Goal: Use online tool/utility: Utilize a website feature to perform a specific function

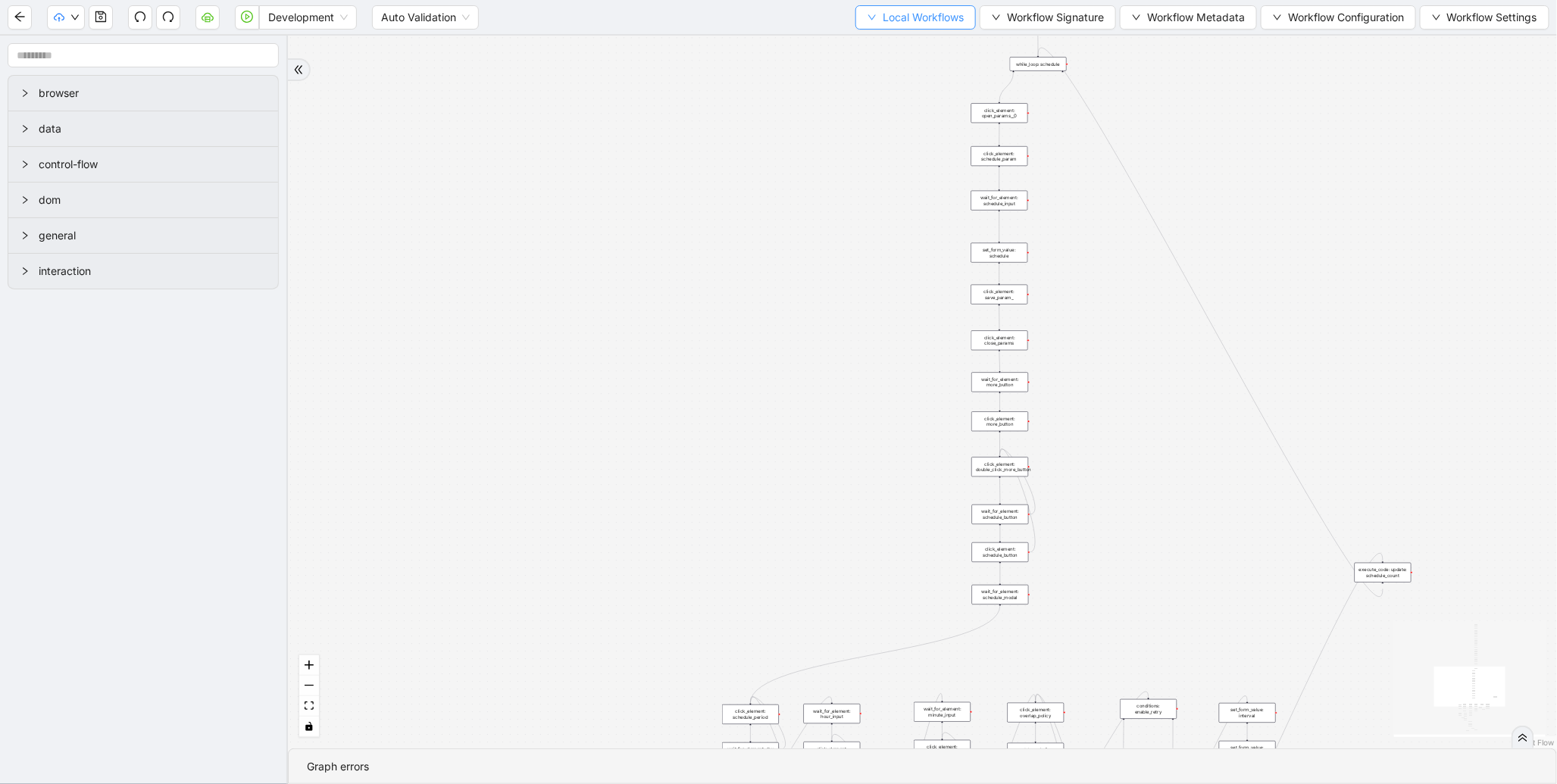
click at [862, 5] on button "Local Workflows" at bounding box center [916, 17] width 120 height 24
click at [883, 38] on span "Select" at bounding box center [908, 45] width 99 height 16
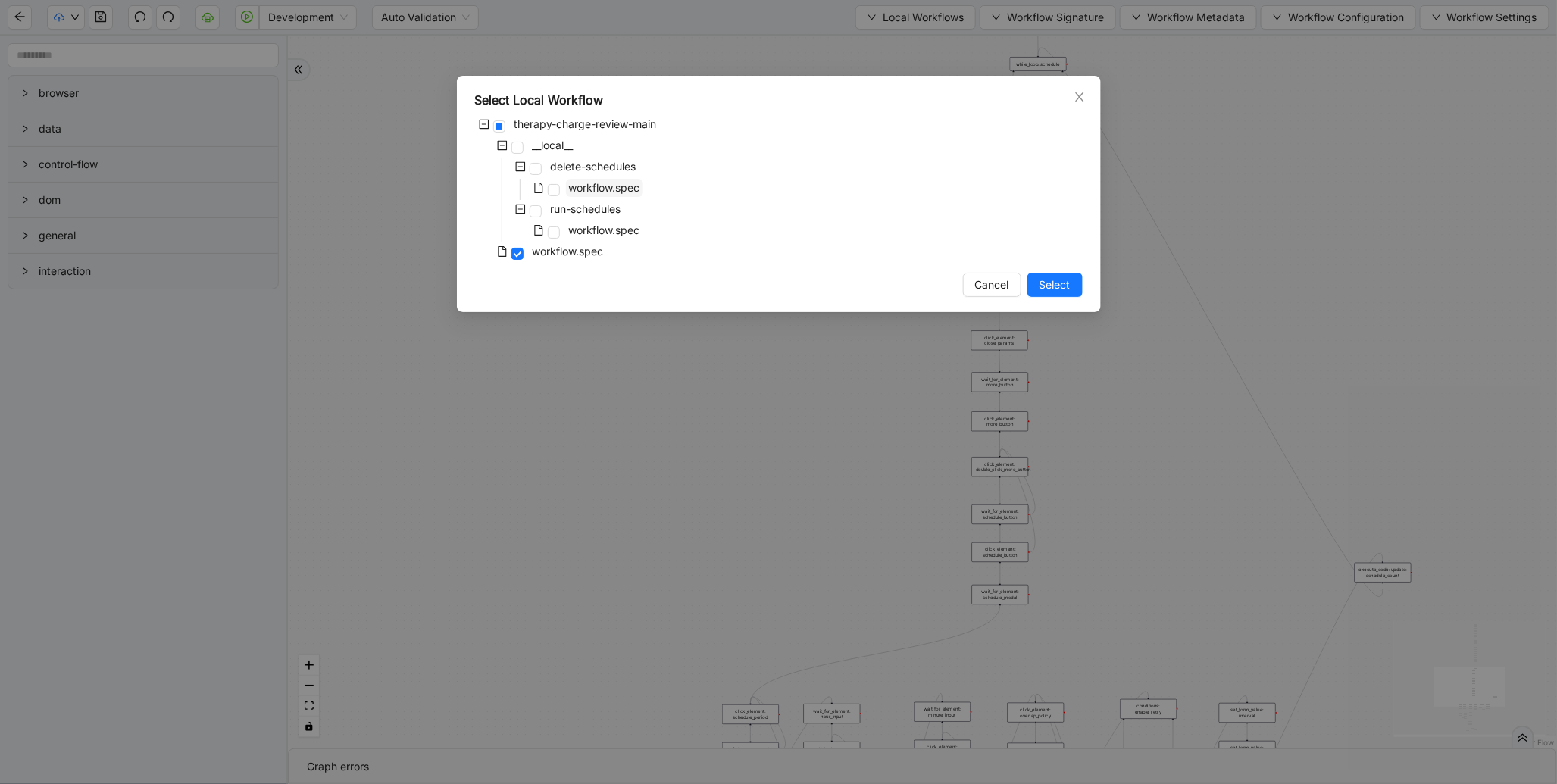
click at [601, 188] on span "workflow.spec" at bounding box center [604, 188] width 71 height 13
click at [1062, 303] on div "Select Local Workflow therapy-charge-review-main __local__ delete-schedules wor…" at bounding box center [778, 194] width 644 height 236
click at [1063, 281] on span "Select" at bounding box center [1055, 285] width 31 height 16
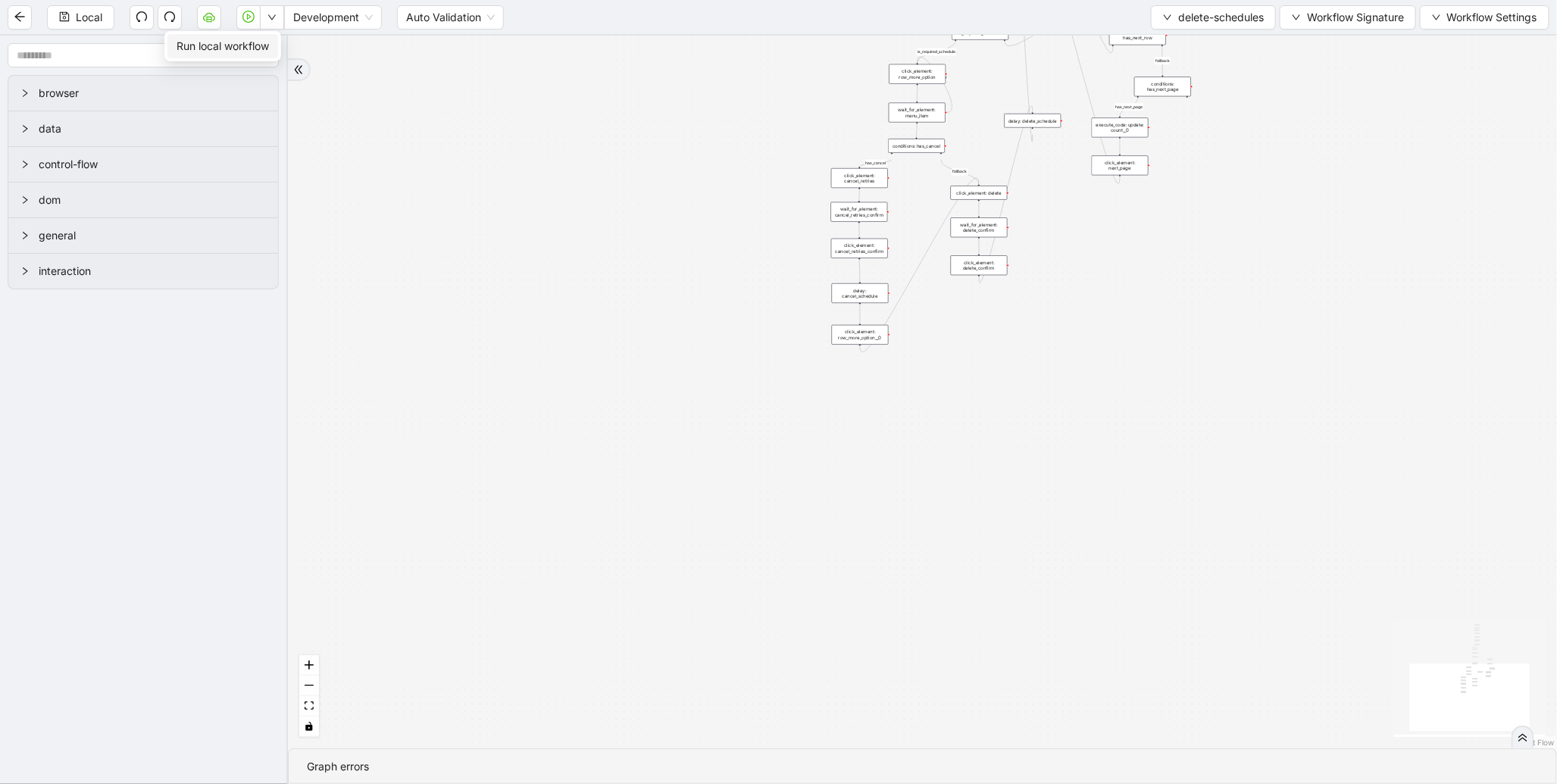
click at [266, 41] on span "Run local workflow" at bounding box center [223, 45] width 92 height 16
click at [1178, 11] on span "delete-schedules" at bounding box center [1220, 17] width 85 height 16
click at [1175, 38] on span "Select" at bounding box center [1209, 45] width 102 height 16
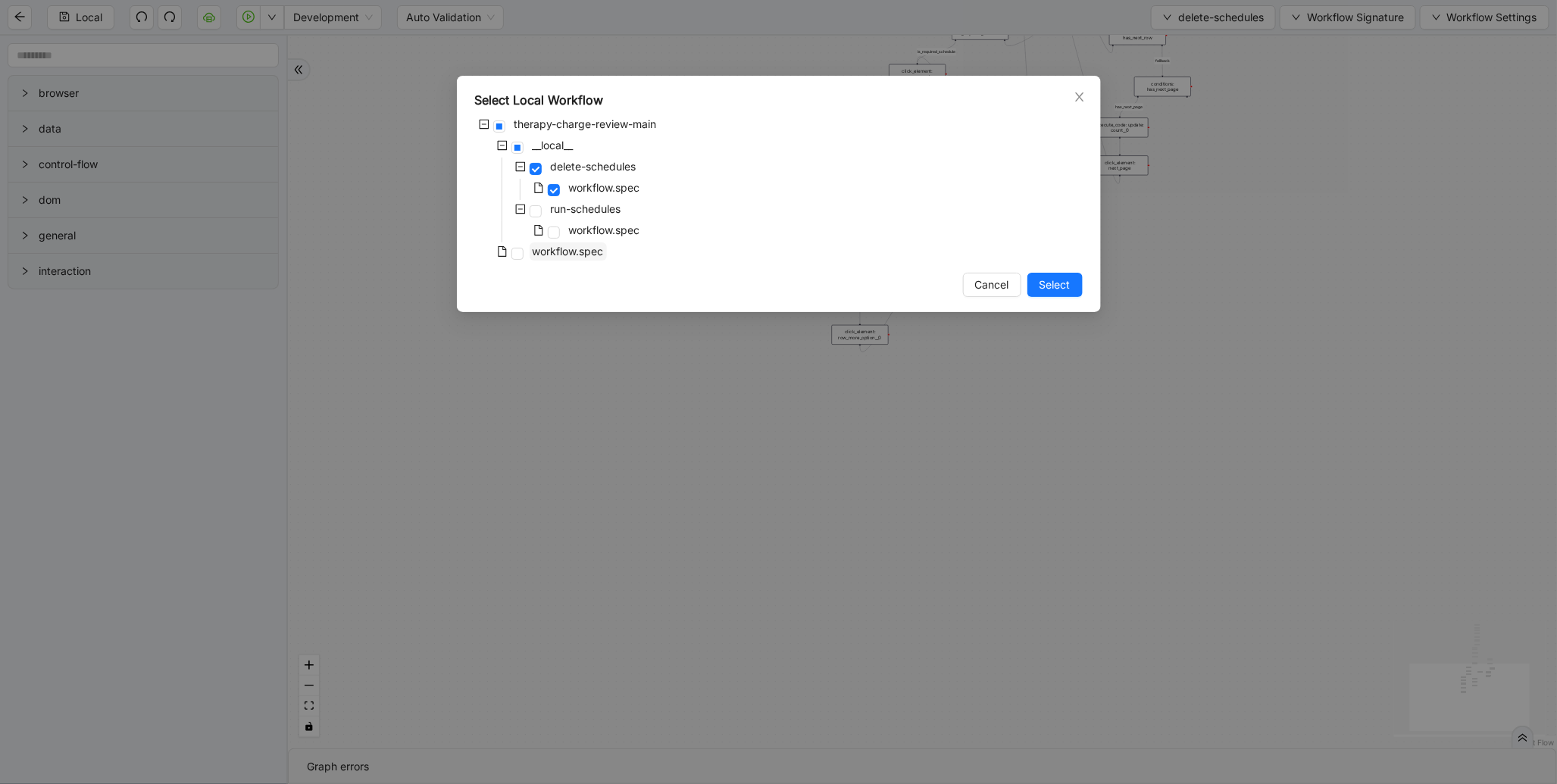
click at [587, 253] on span "workflow.spec" at bounding box center [568, 251] width 71 height 13
click at [1040, 282] on span "Select" at bounding box center [1055, 285] width 31 height 16
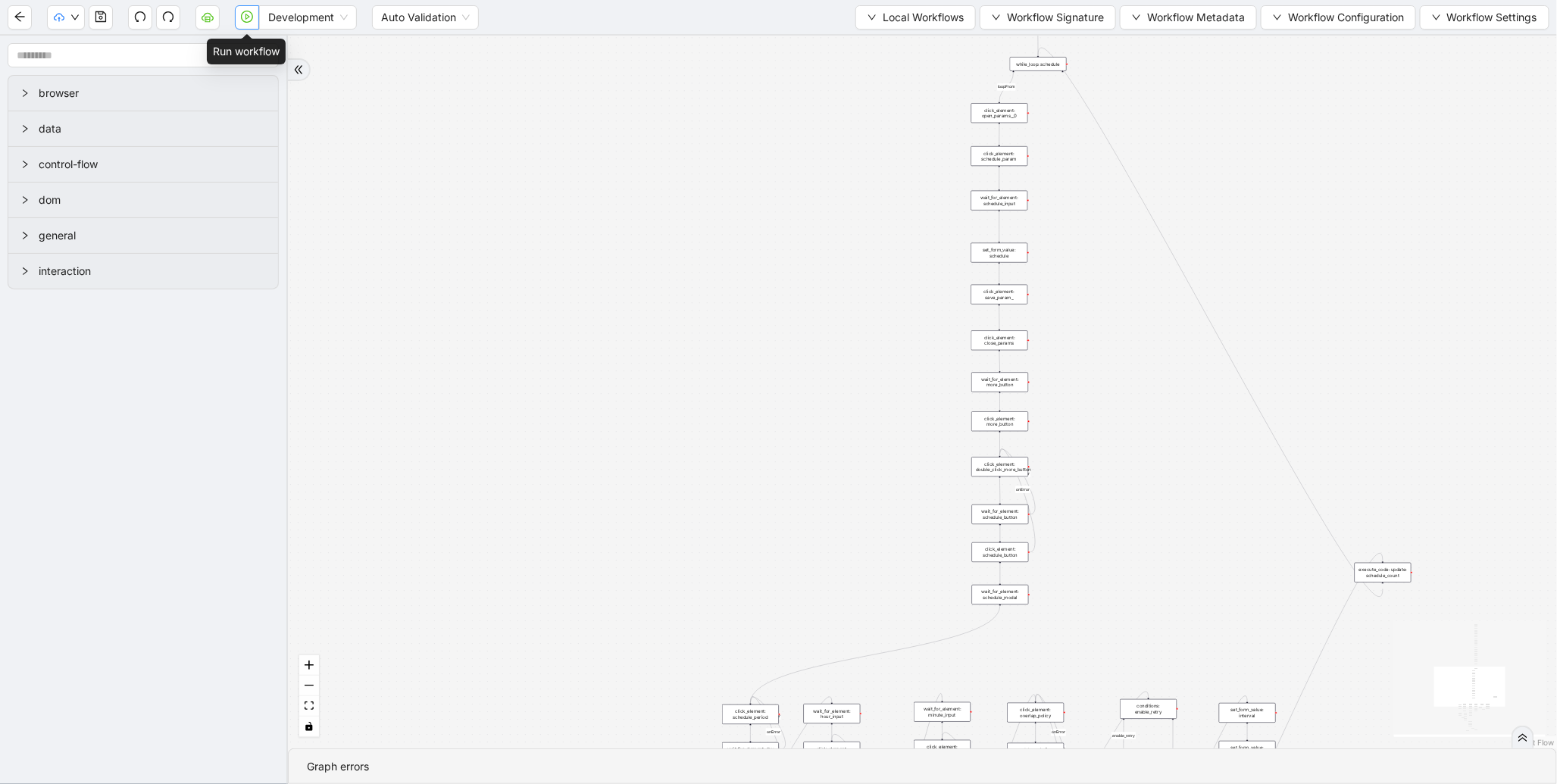
click at [239, 12] on button "button" at bounding box center [246, 17] width 24 height 24
click at [917, 15] on span "Local Workflows" at bounding box center [923, 17] width 81 height 16
click at [902, 45] on span "Select" at bounding box center [908, 45] width 99 height 16
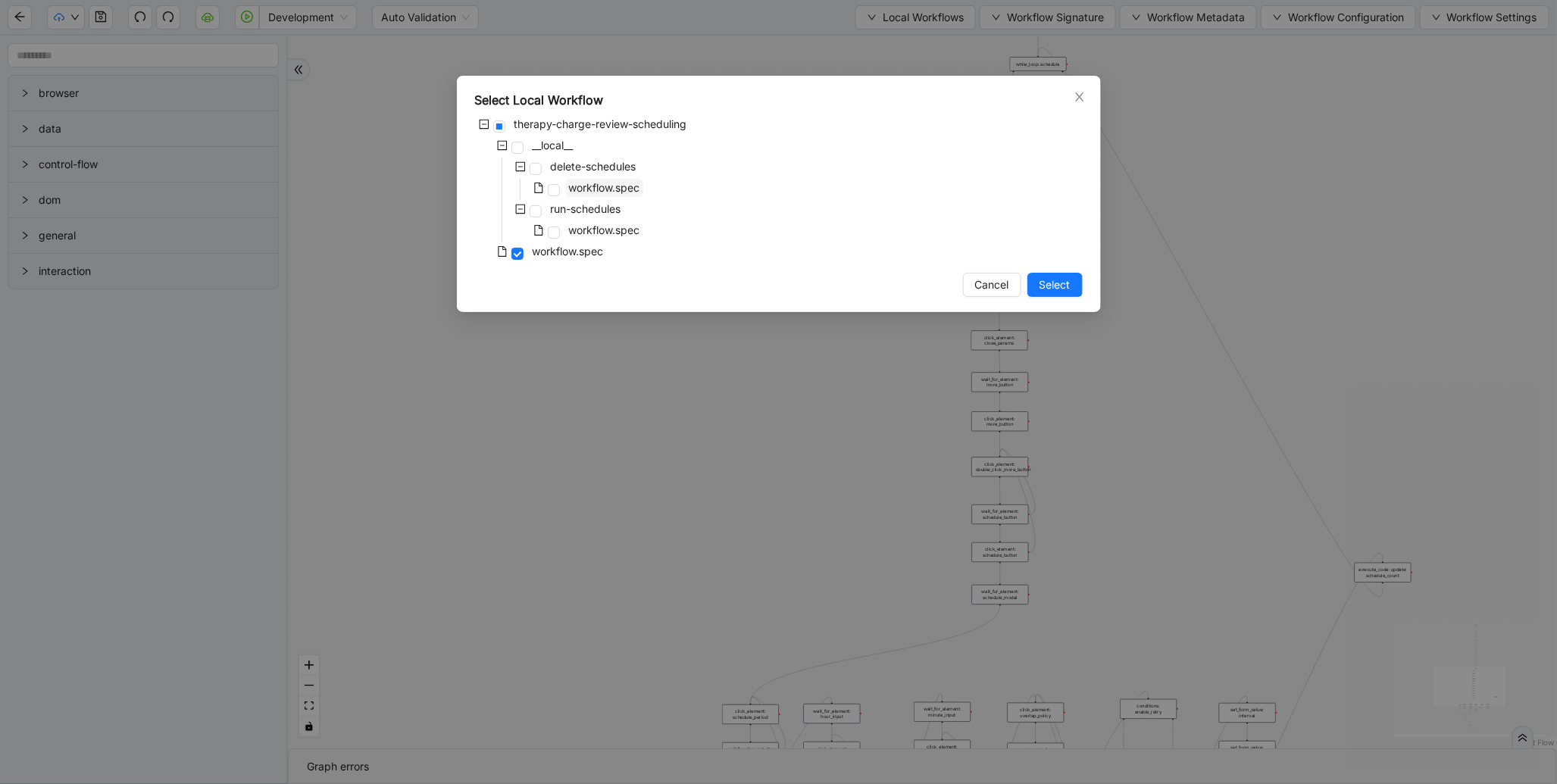
click at [569, 189] on span "workflow.spec" at bounding box center [604, 188] width 71 height 13
click at [1057, 291] on span "Select" at bounding box center [1055, 285] width 31 height 16
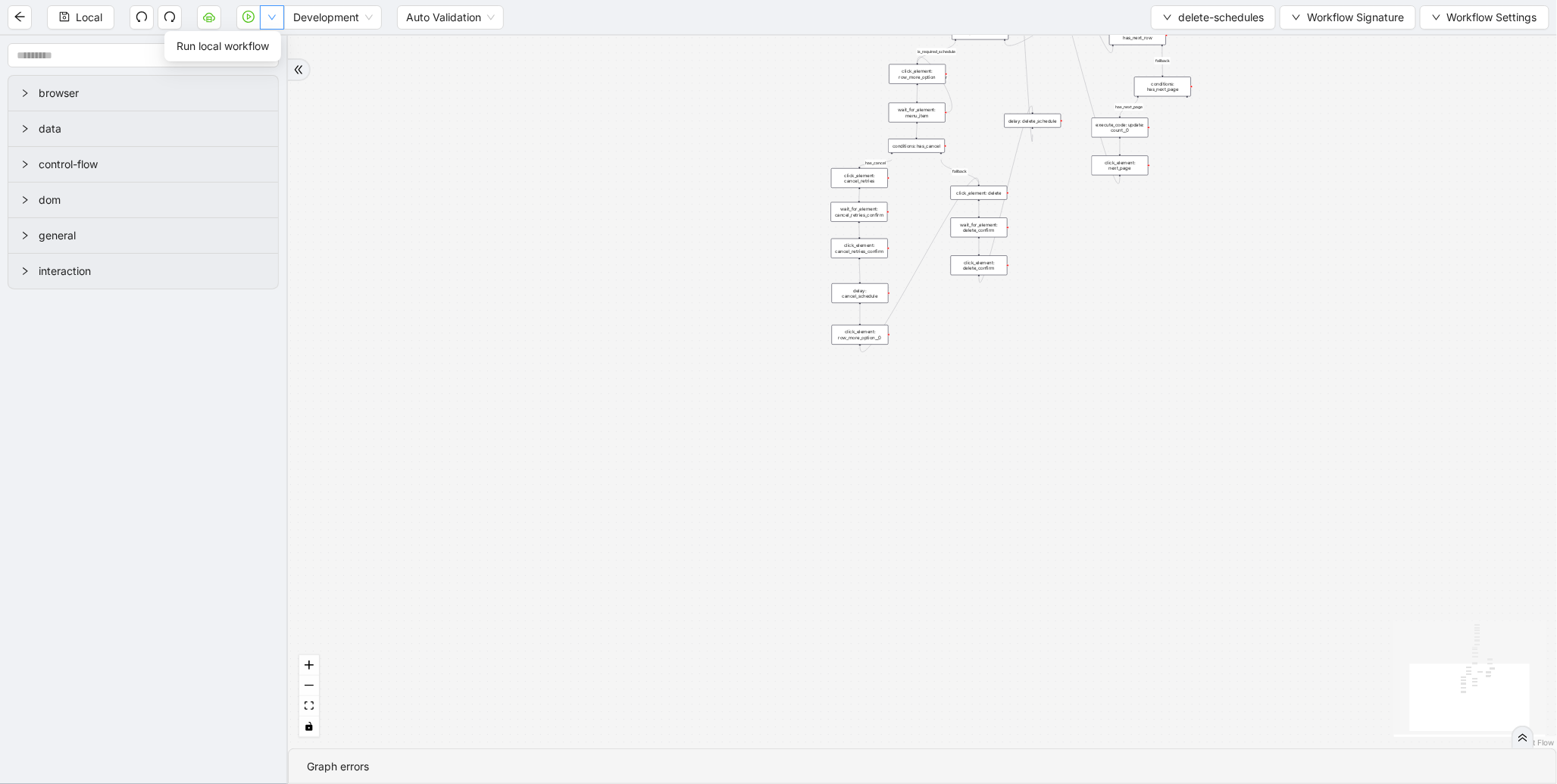
click at [278, 19] on button "button" at bounding box center [271, 17] width 24 height 24
click at [278, 54] on li "Run local workflow" at bounding box center [222, 46] width 110 height 24
click at [249, 23] on button "button" at bounding box center [248, 17] width 24 height 24
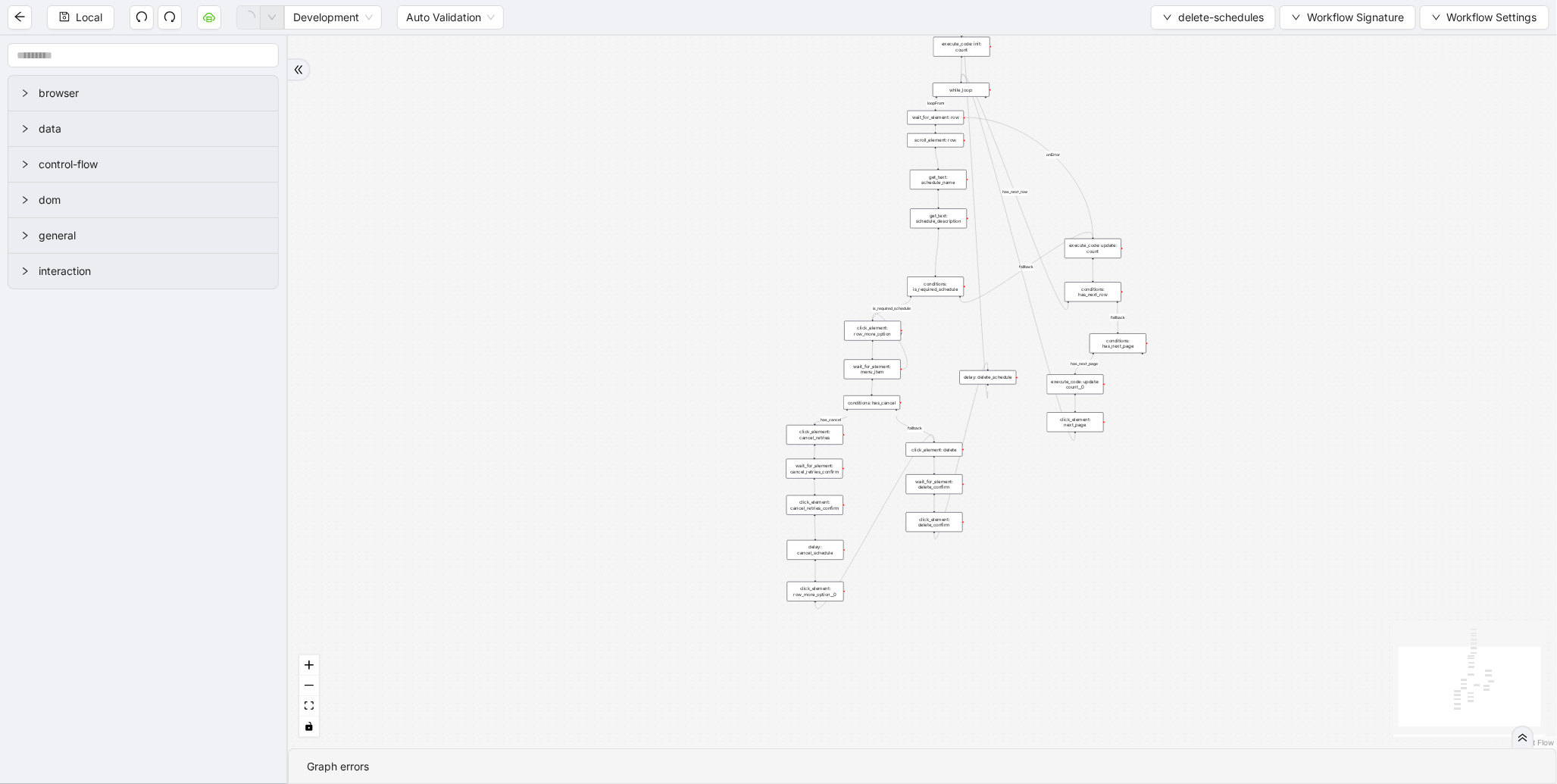
drag, startPoint x: 809, startPoint y: 86, endPoint x: 763, endPoint y: 343, distance: 261.1
click at [763, 343] on div "loopFrom has_cancel fallback is_required_schedule has_next_row fallback has_nex…" at bounding box center [922, 392] width 1268 height 712
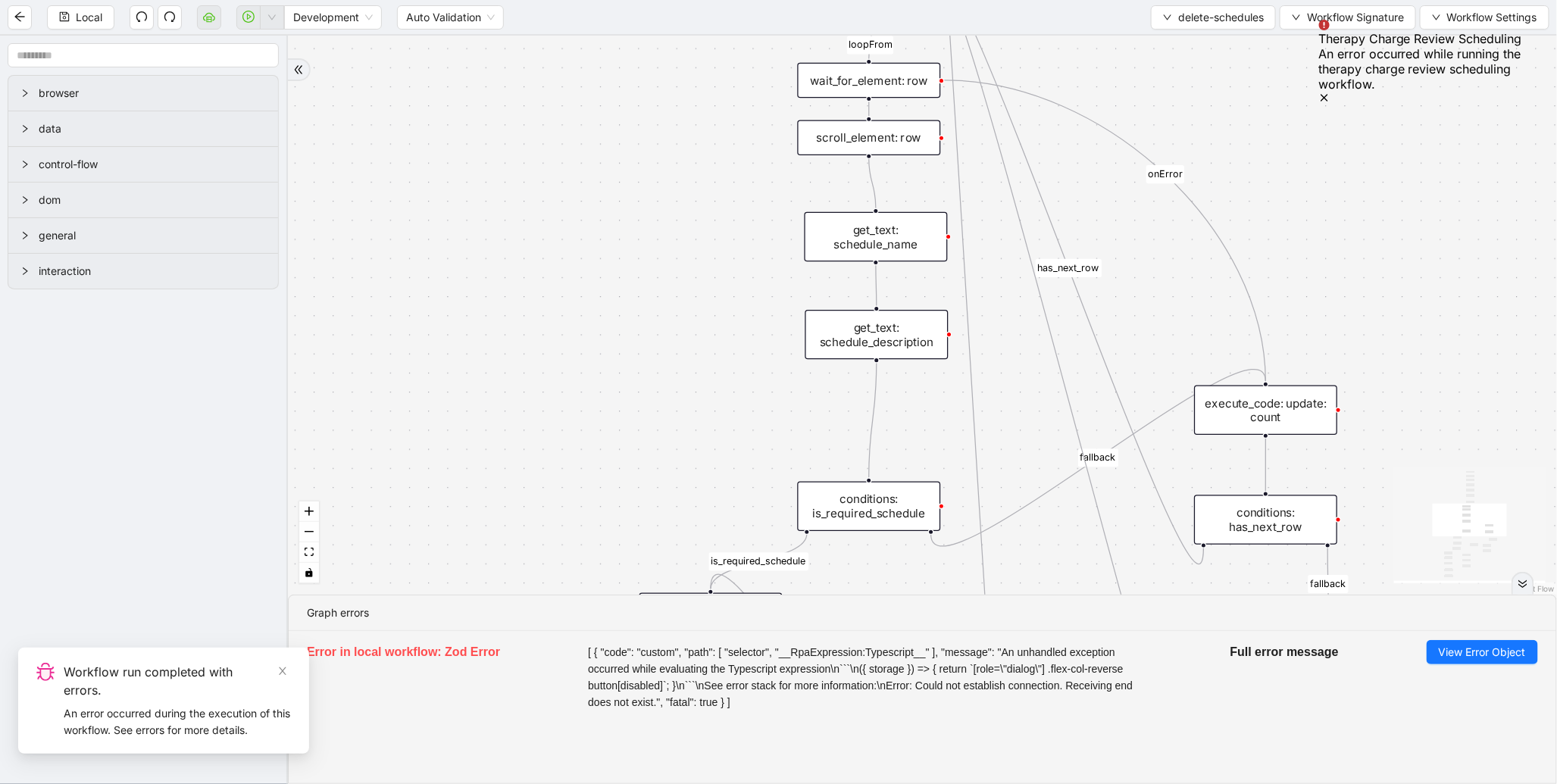
drag, startPoint x: 820, startPoint y: 232, endPoint x: 728, endPoint y: 407, distance: 197.7
click at [728, 407] on div "loopFrom has_cancel fallback is_required_schedule has_next_row fallback has_nex…" at bounding box center [922, 315] width 1268 height 559
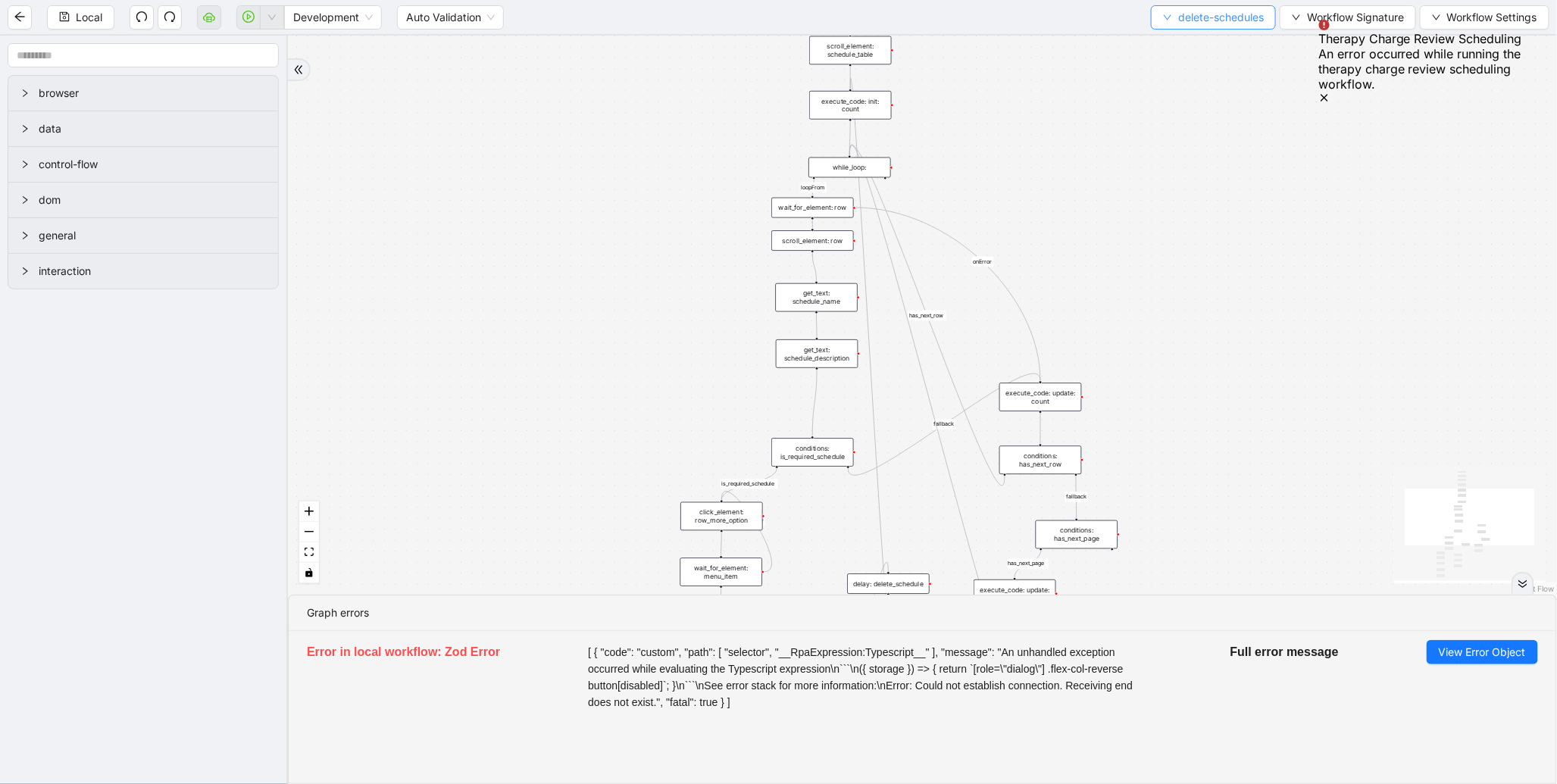
click at [1190, 21] on span "delete-schedules" at bounding box center [1220, 17] width 85 height 16
click at [1171, 46] on span "Select" at bounding box center [1209, 45] width 102 height 16
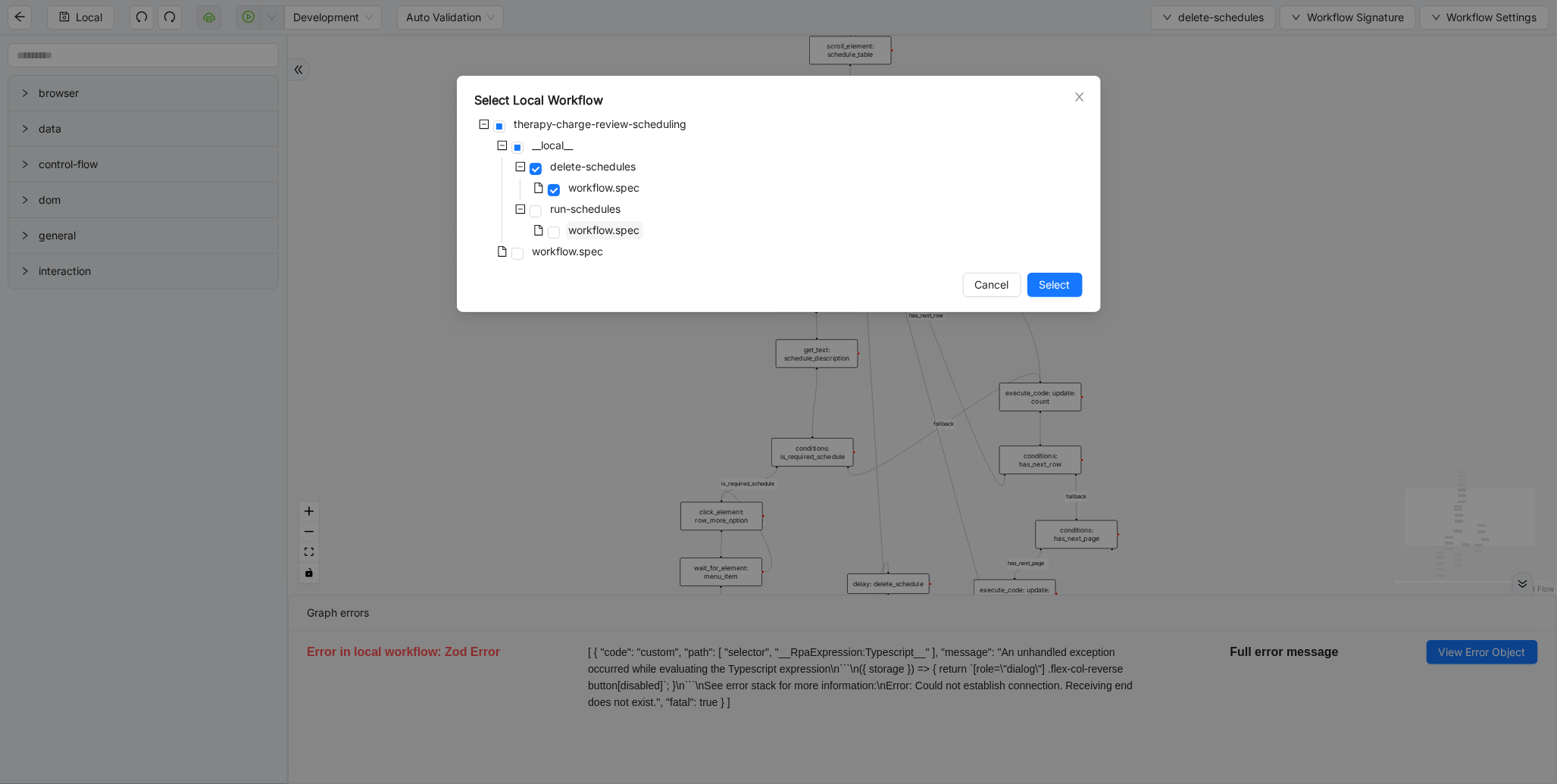
click at [581, 233] on span "workflow.spec" at bounding box center [604, 230] width 71 height 13
click at [572, 249] on span "workflow.spec" at bounding box center [568, 251] width 71 height 13
click at [1054, 294] on button "Select" at bounding box center [1054, 285] width 56 height 24
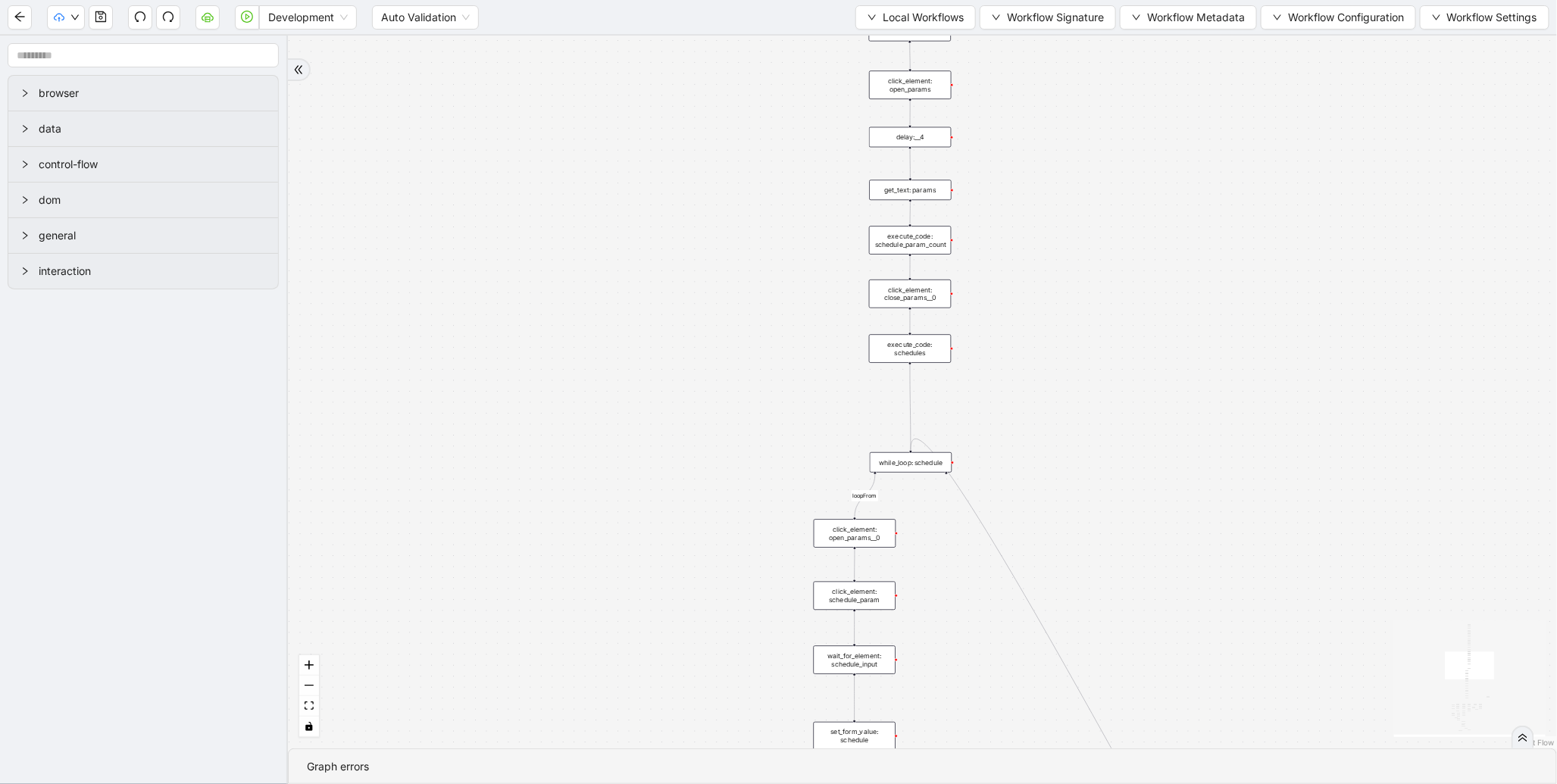
drag, startPoint x: 667, startPoint y: 565, endPoint x: 760, endPoint y: 170, distance: 405.8
click at [755, 177] on div "fallback enable_retry has_error fallback is_selected fallback create_schedule_d…" at bounding box center [922, 392] width 1268 height 712
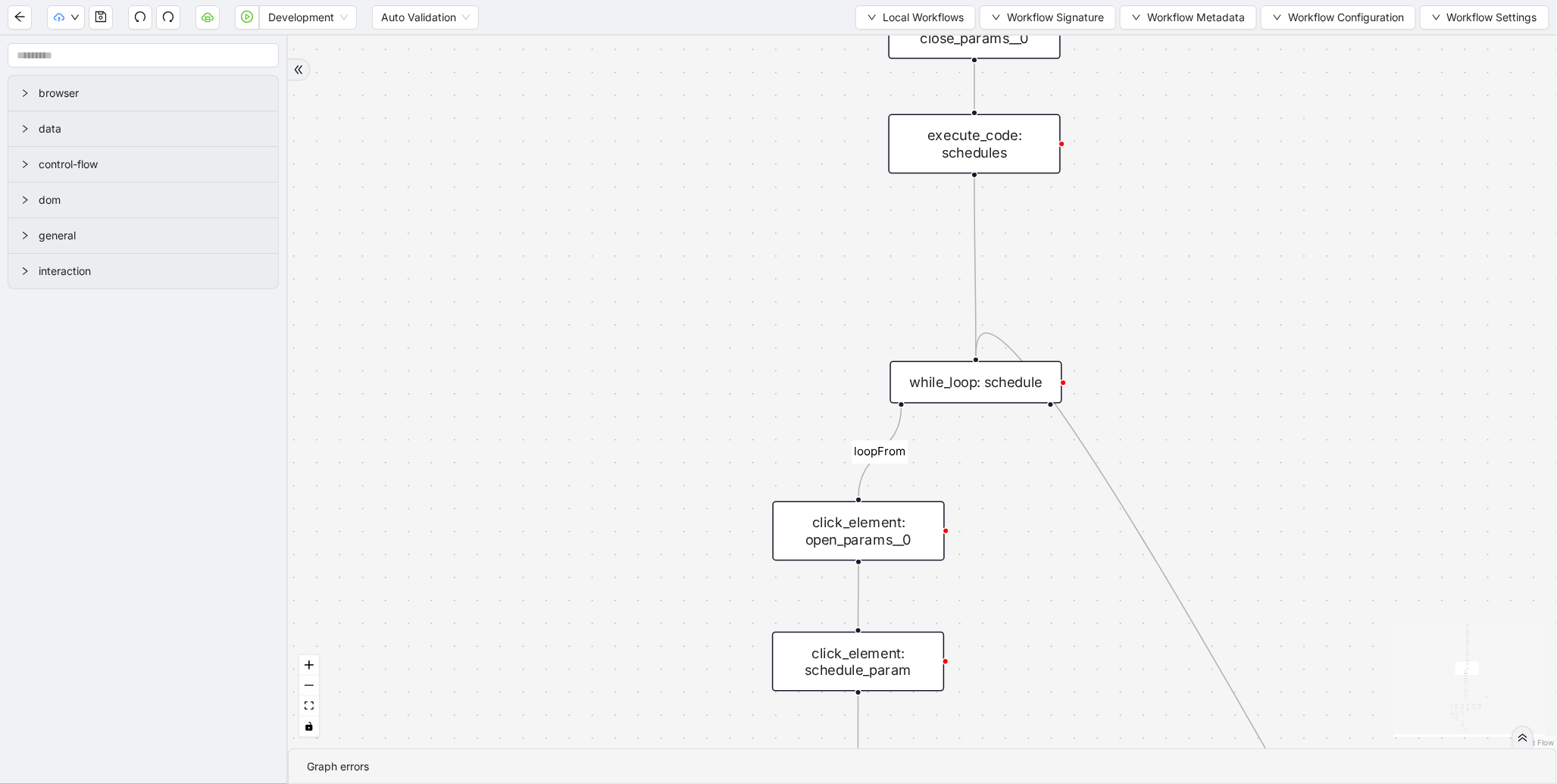
drag, startPoint x: 701, startPoint y: 160, endPoint x: 660, endPoint y: 485, distance: 327.6
click at [660, 485] on div "fallback enable_retry has_error fallback is_selected fallback create_schedule_d…" at bounding box center [922, 392] width 1268 height 712
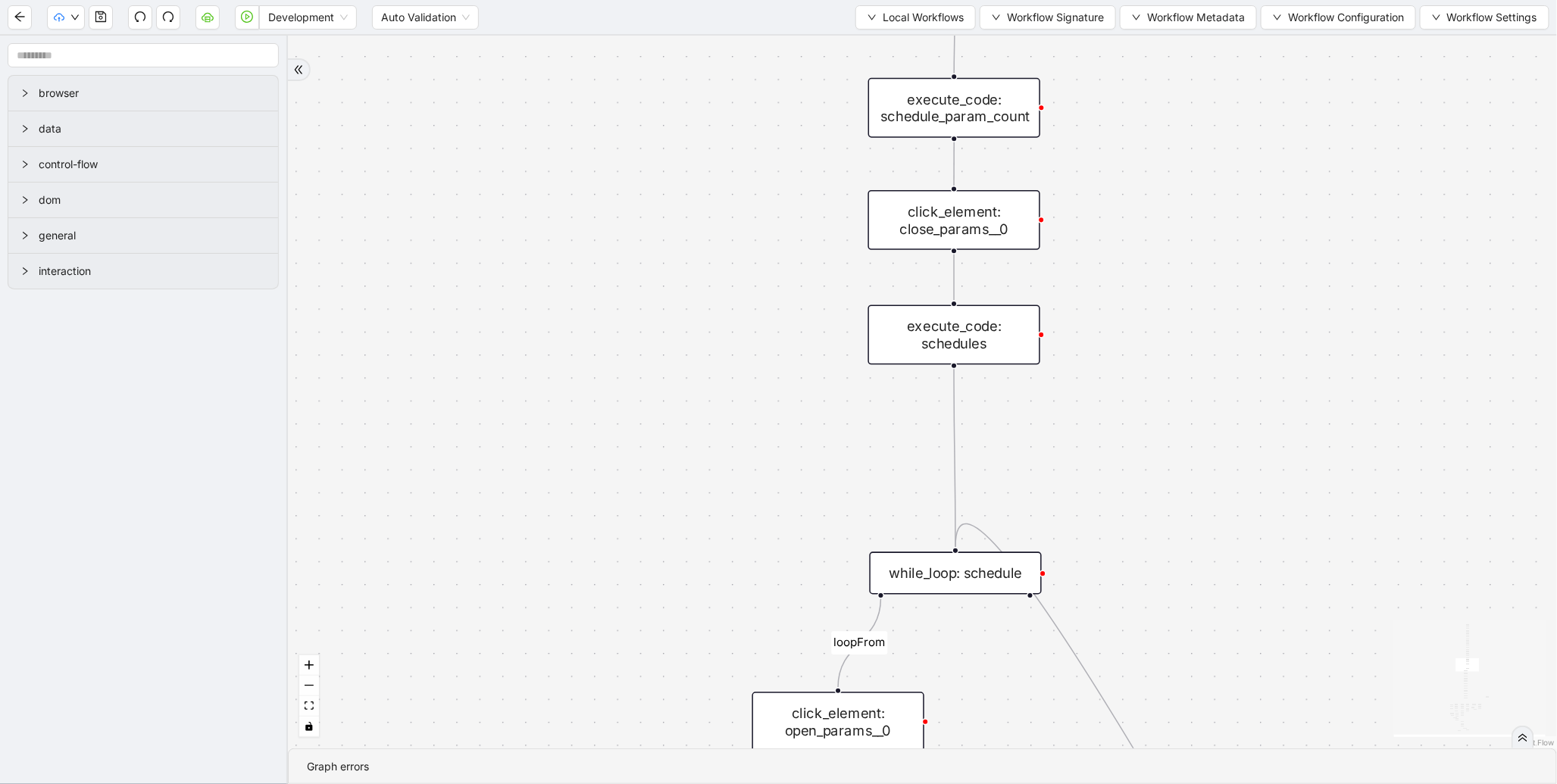
drag, startPoint x: 785, startPoint y: 303, endPoint x: 765, endPoint y: 517, distance: 214.9
click at [765, 517] on div "fallback enable_retry has_error fallback is_selected fallback create_schedule_d…" at bounding box center [922, 392] width 1268 height 712
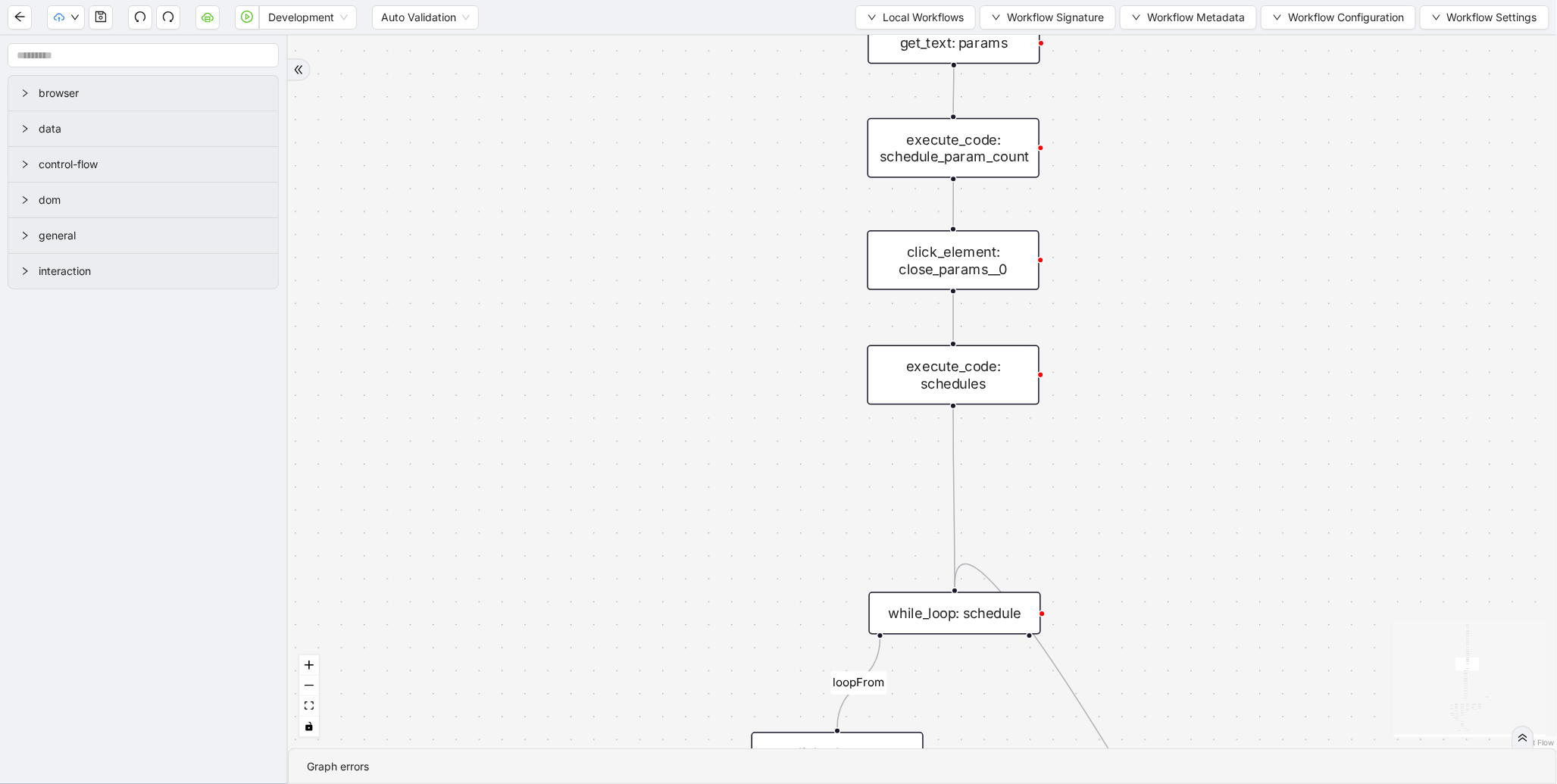
click at [967, 390] on div "execute_code: schedules" at bounding box center [953, 375] width 172 height 60
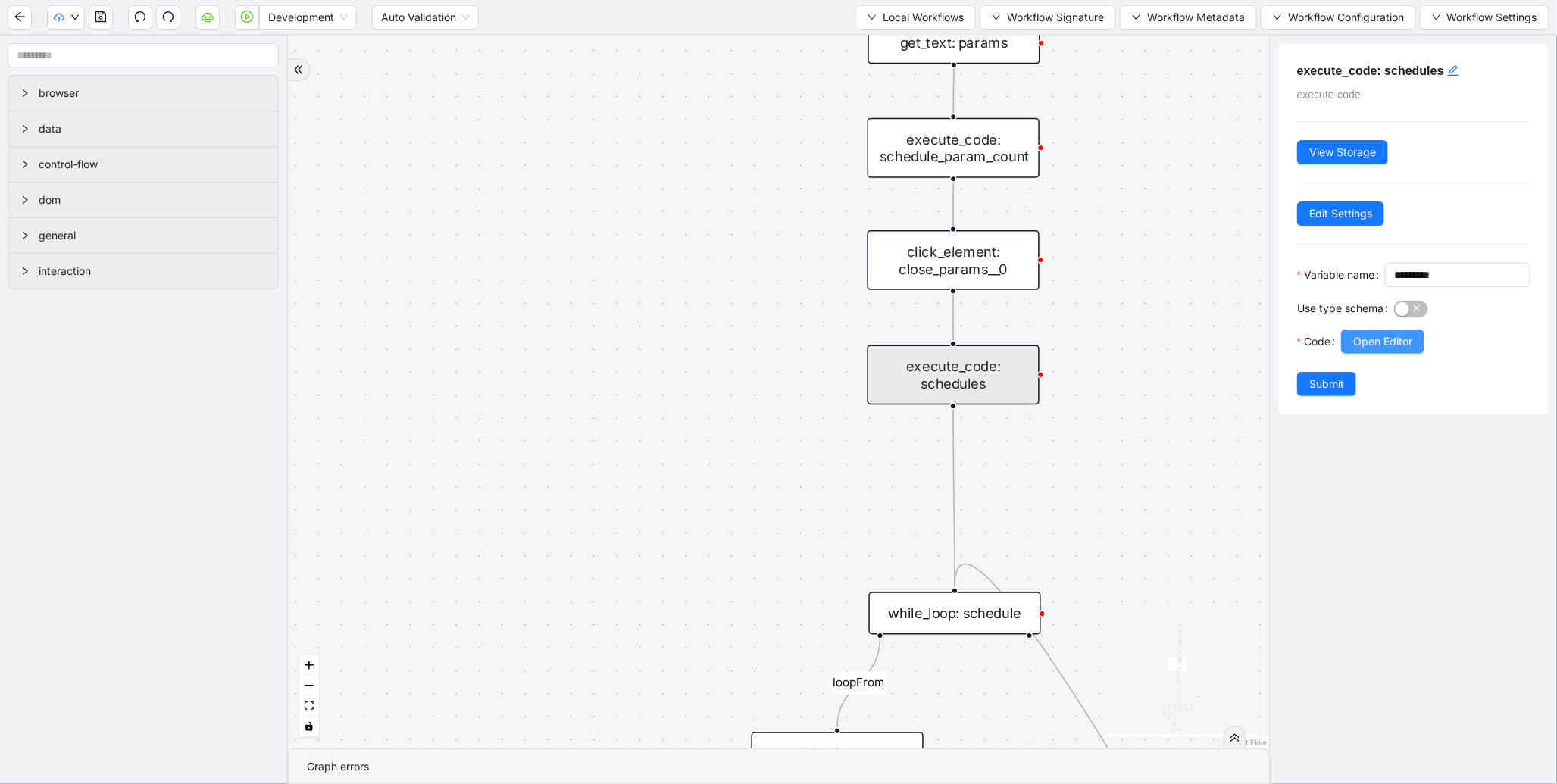
click at [1389, 350] on span "Open Editor" at bounding box center [1383, 341] width 59 height 16
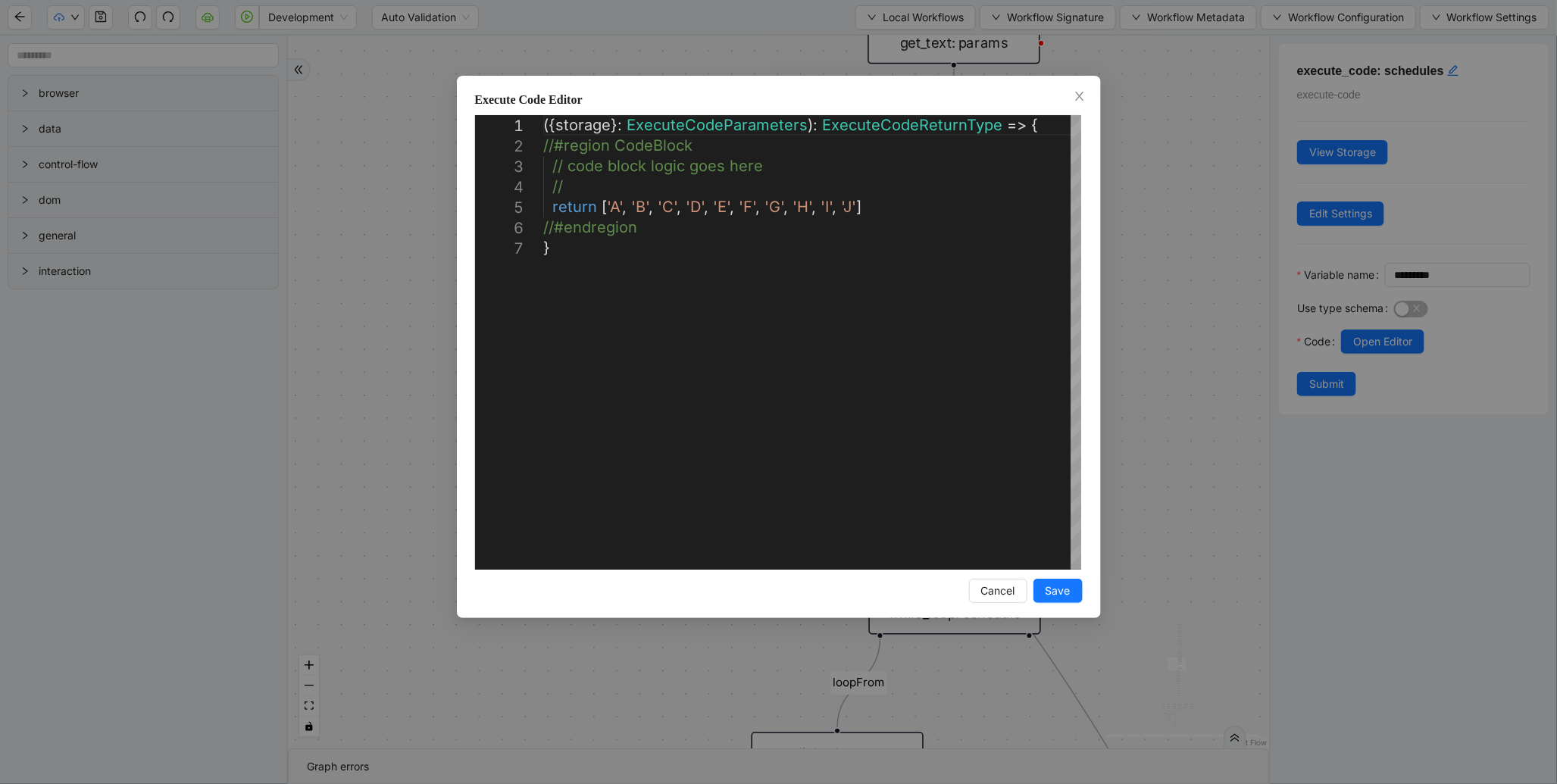
click at [1145, 320] on div "**********" at bounding box center [778, 392] width 1557 height 784
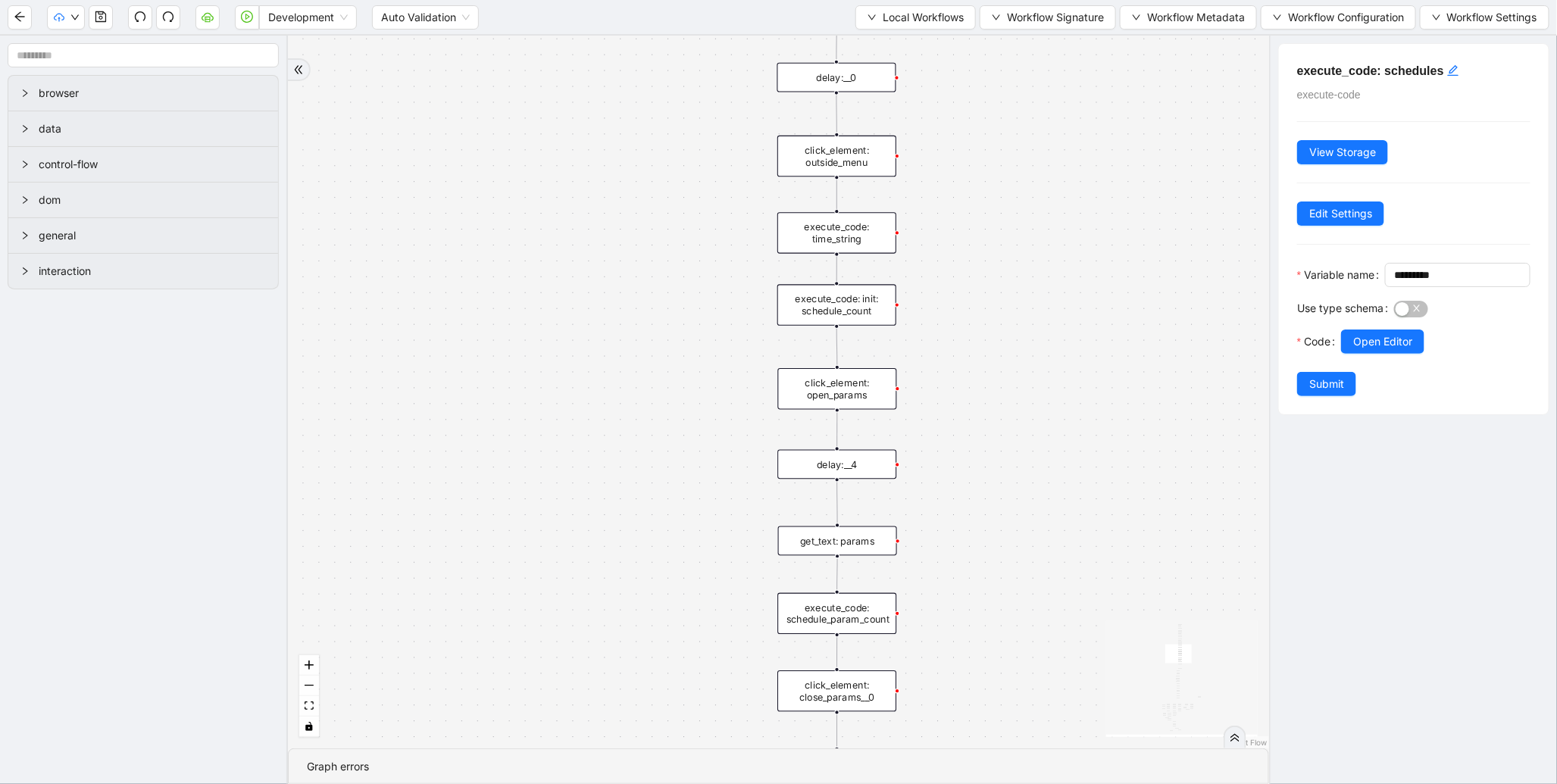
drag, startPoint x: 801, startPoint y: 353, endPoint x: 741, endPoint y: 709, distance: 361.0
click at [741, 709] on div "fallback enable_retry has_error fallback is_selected fallback create_schedule_d…" at bounding box center [778, 392] width 981 height 712
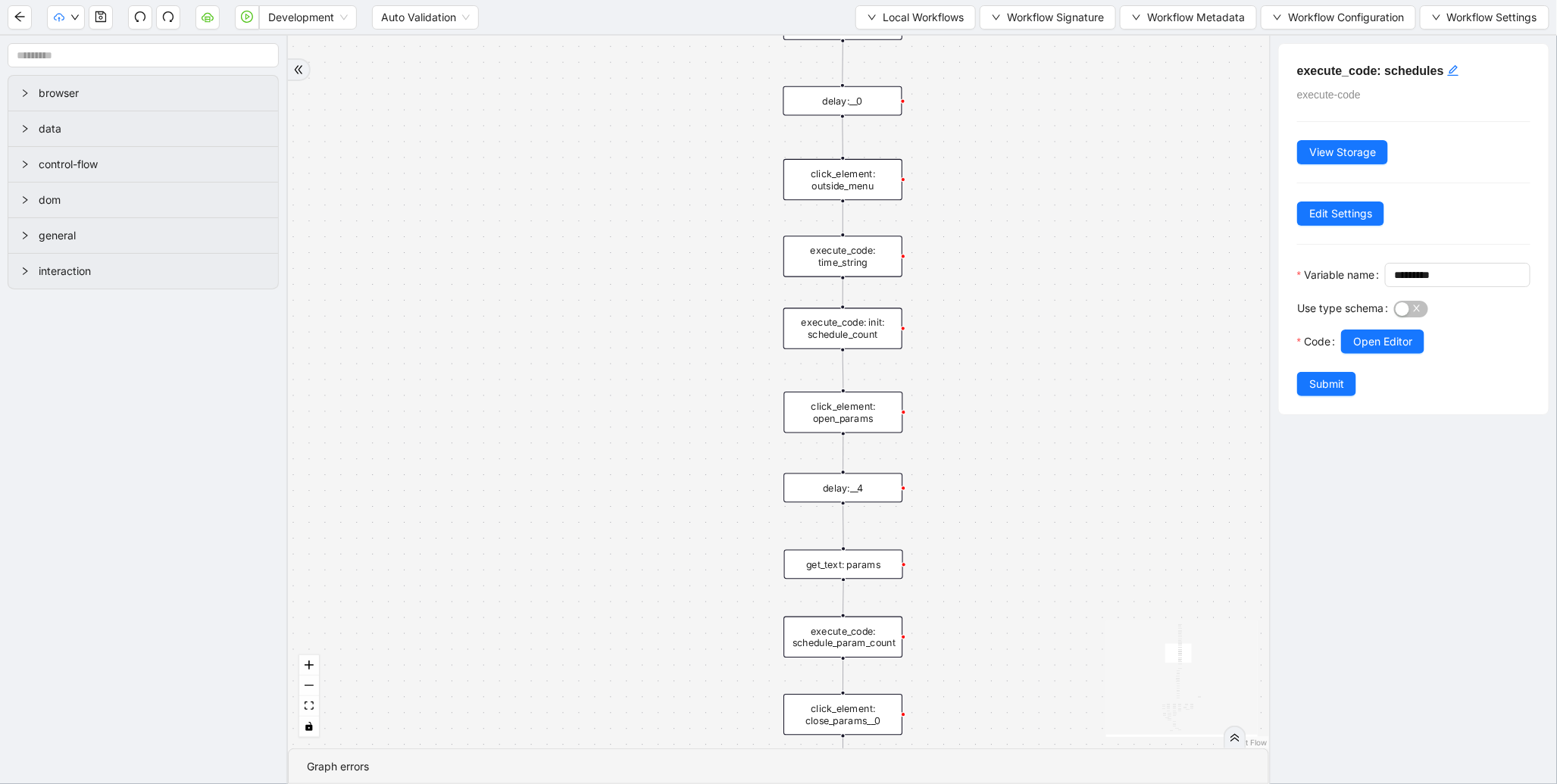
click at [835, 267] on div "execute_code: time_string" at bounding box center [843, 256] width 119 height 41
click at [1372, 350] on span "Open Editor" at bounding box center [1383, 341] width 59 height 16
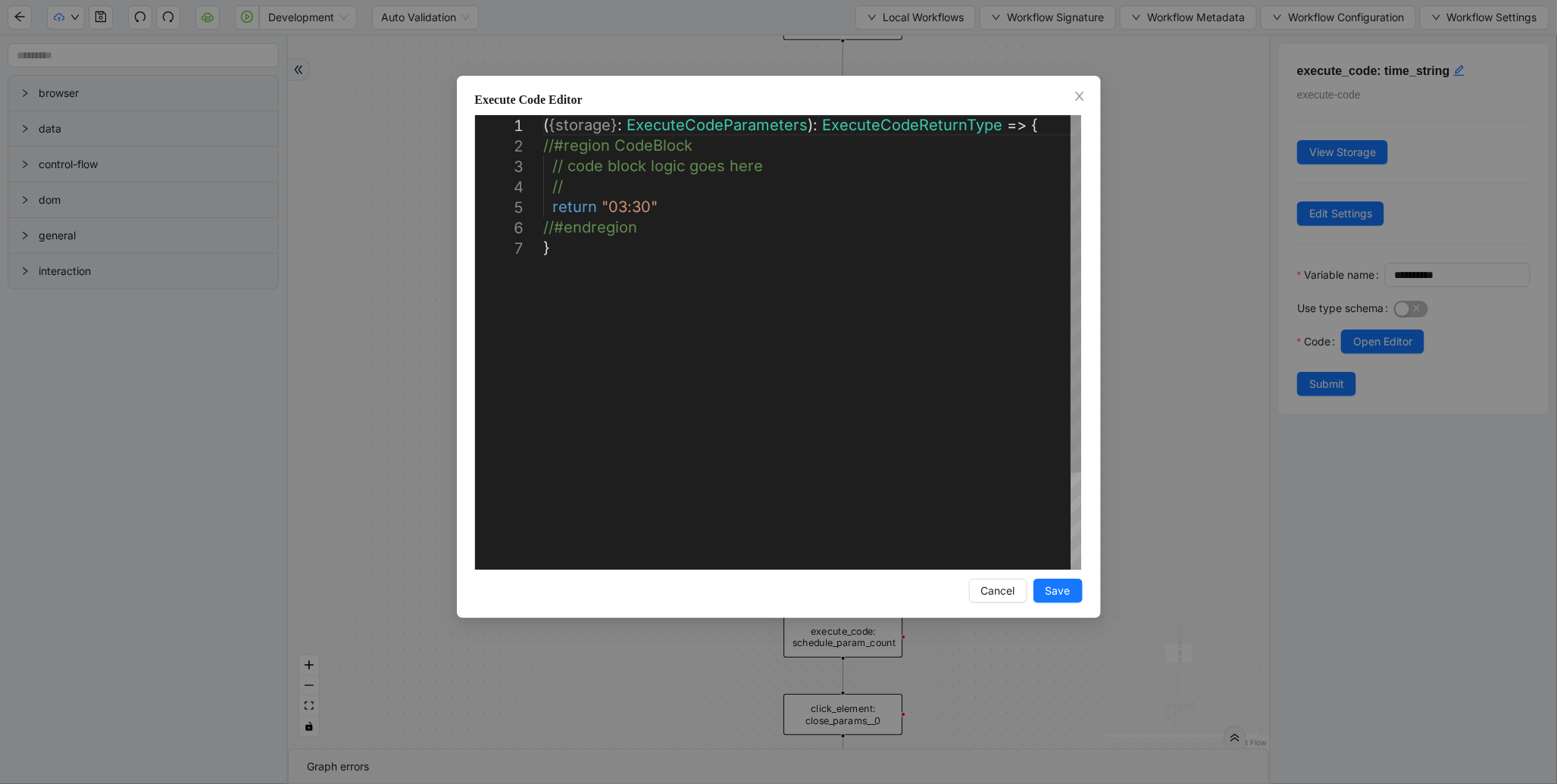
scroll to position [0, 8]
click at [648, 199] on div "( { storage } : ExecuteCodeParameters ): ExecuteCodeReturnType => { //#region C…" at bounding box center [813, 403] width 538 height 577
type textarea "**********"
click at [1064, 600] on button "Save" at bounding box center [1057, 590] width 49 height 24
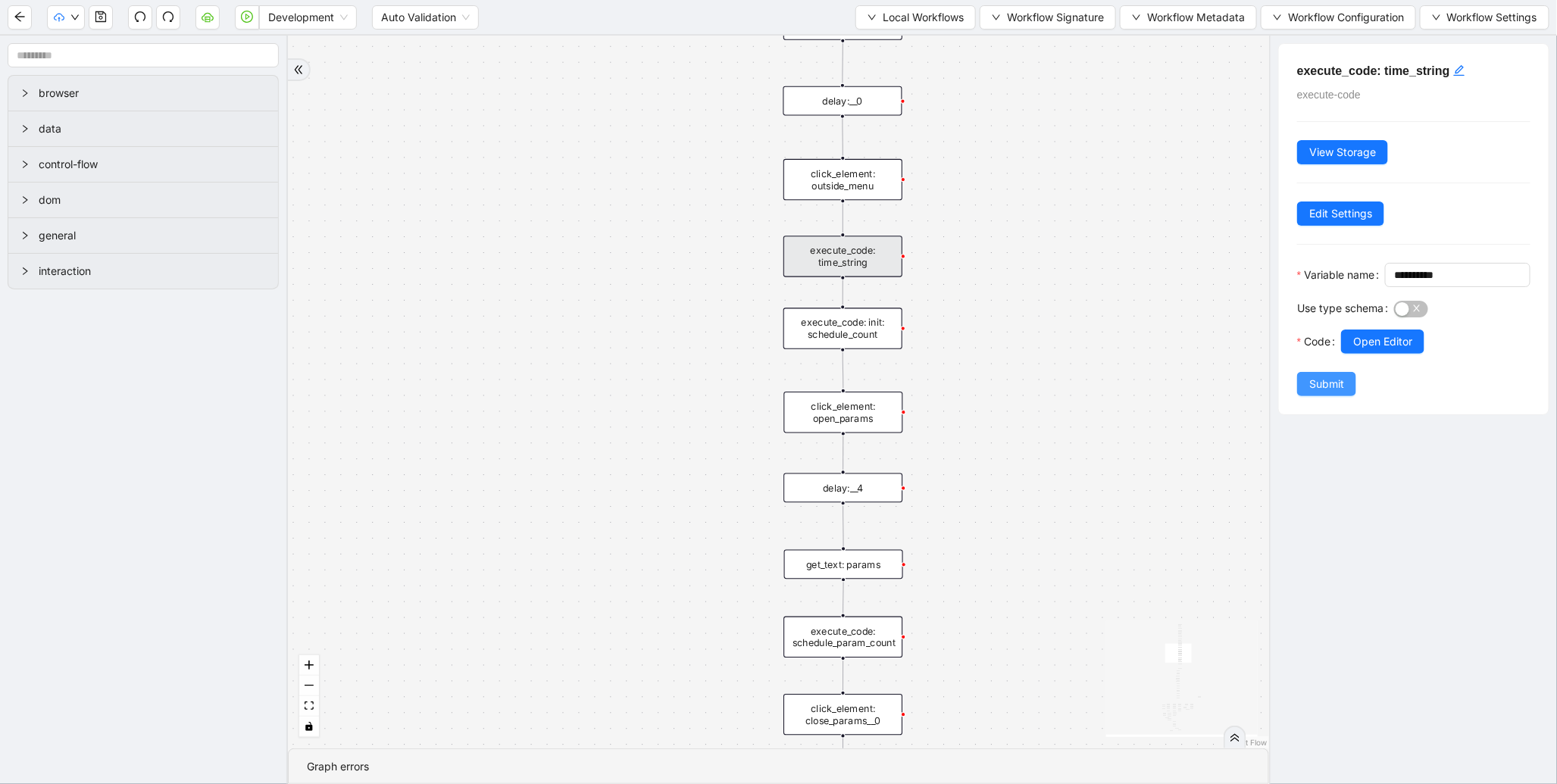
click at [1347, 396] on button "Submit" at bounding box center [1326, 384] width 59 height 24
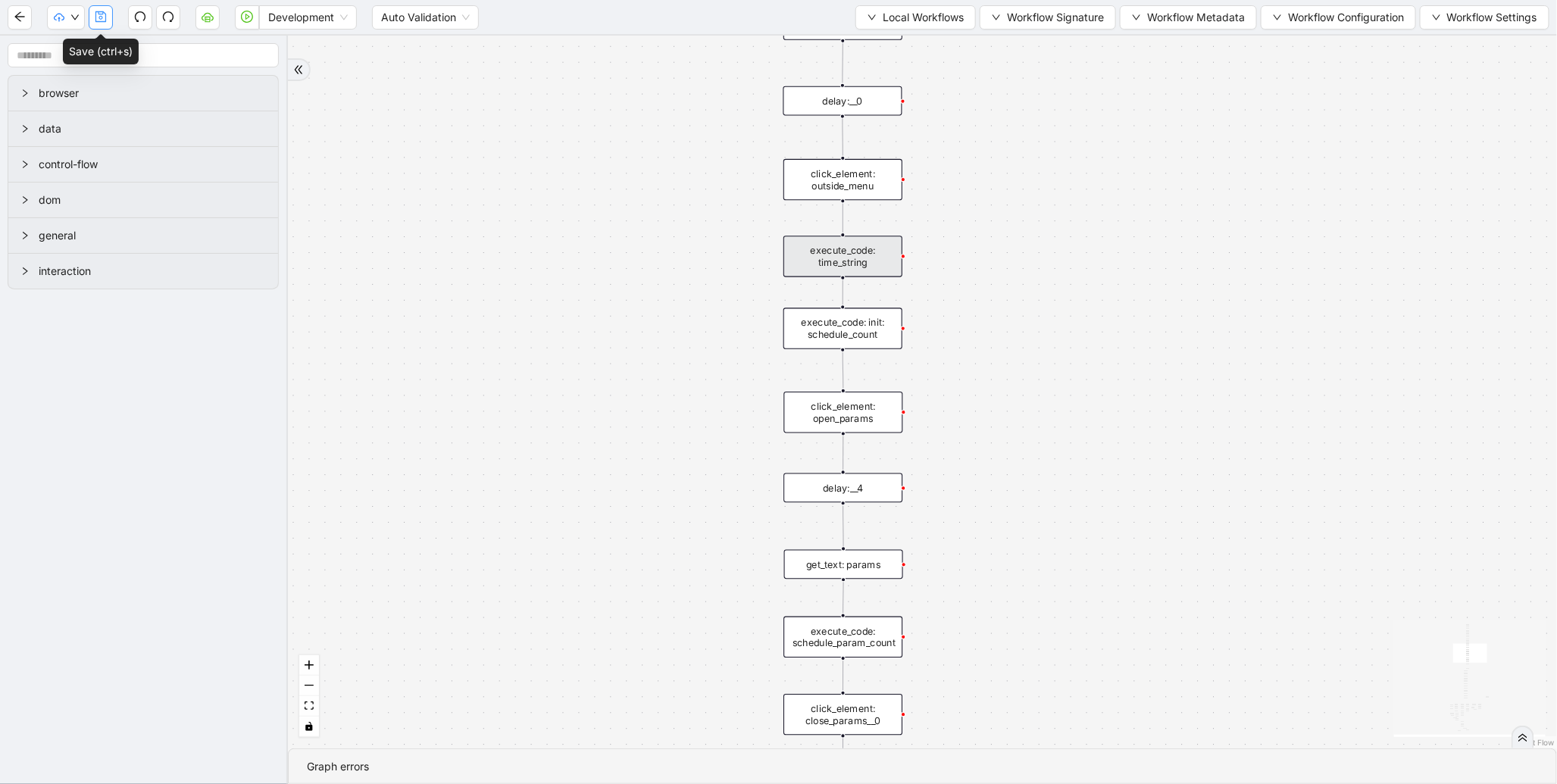
click at [92, 19] on button "button" at bounding box center [100, 17] width 24 height 24
click at [866, 269] on div "execute_code: time_string" at bounding box center [843, 256] width 119 height 41
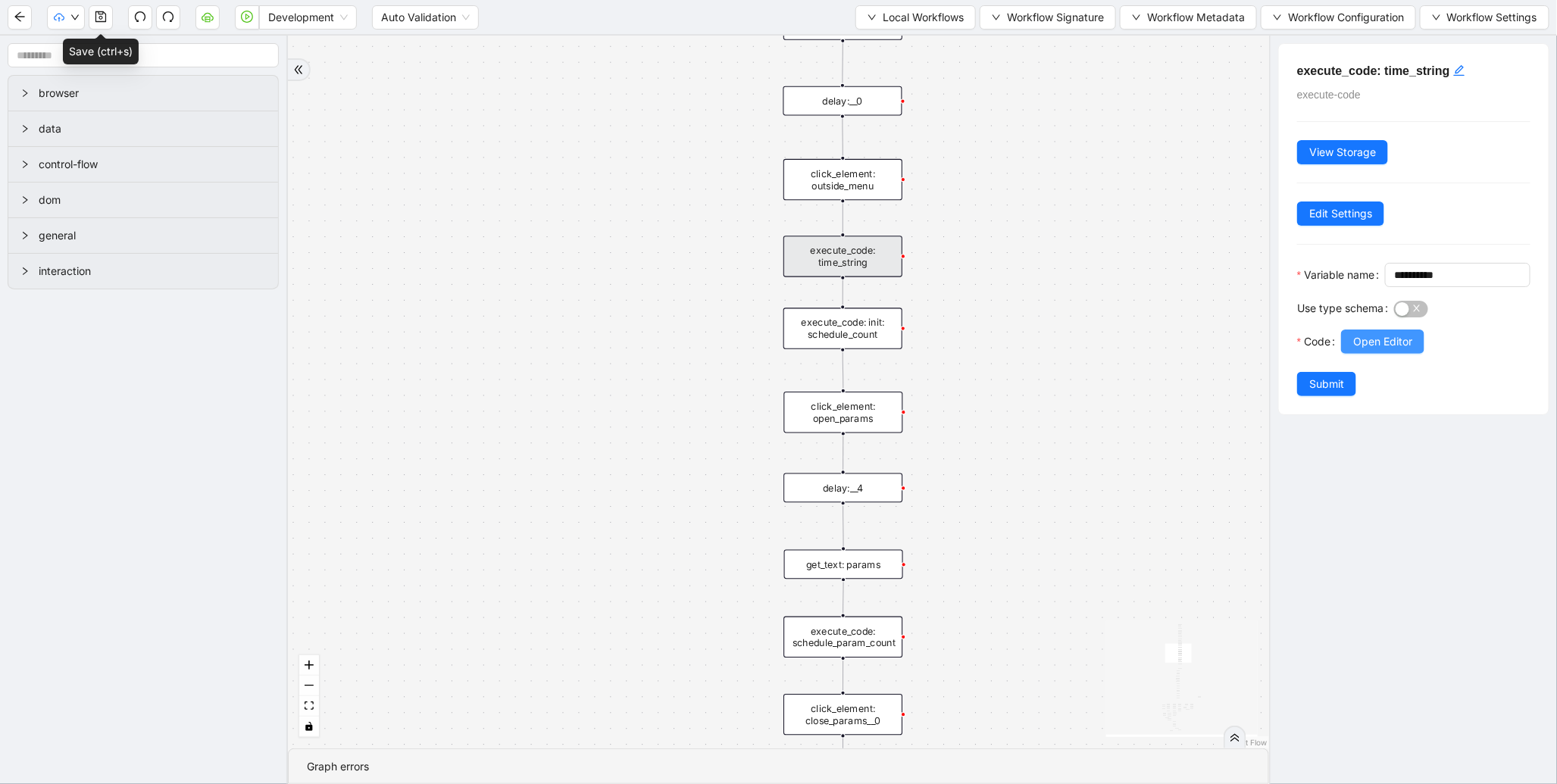
click at [1372, 350] on span "Open Editor" at bounding box center [1383, 341] width 59 height 16
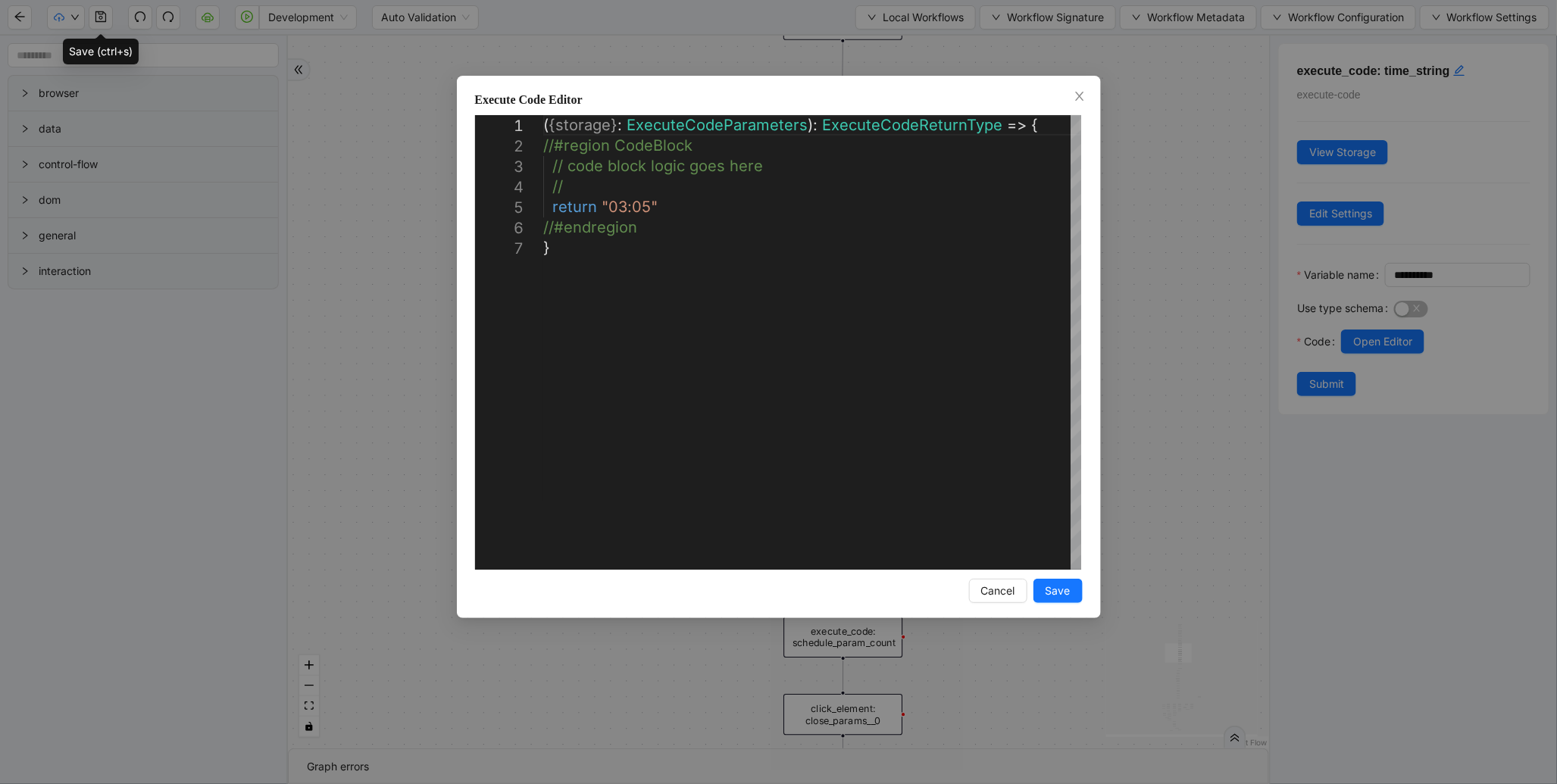
click at [447, 210] on div "**********" at bounding box center [778, 392] width 1557 height 784
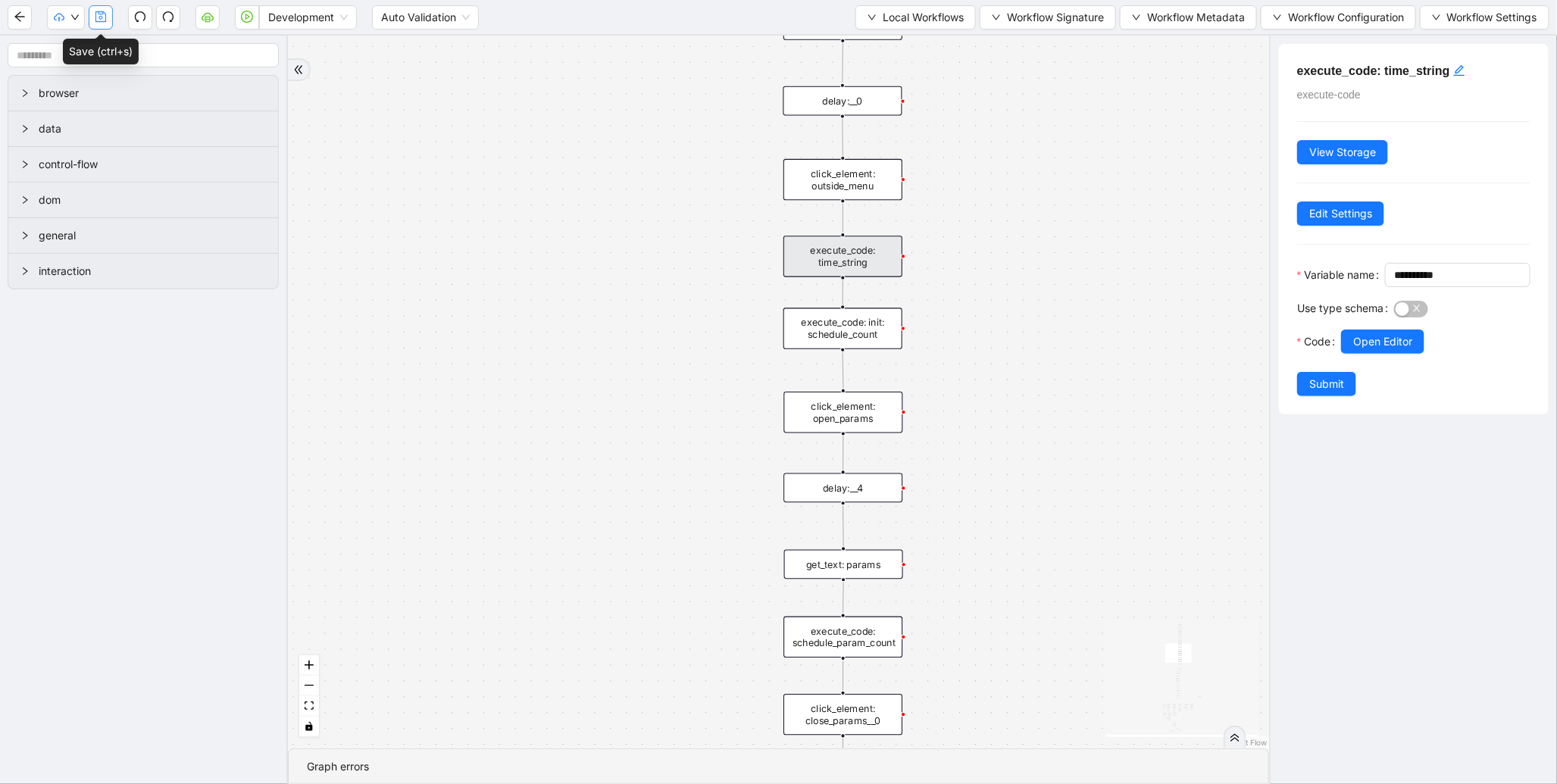
click at [95, 21] on icon "save" at bounding box center [100, 16] width 12 height 12
click at [243, 19] on icon "play-circle" at bounding box center [246, 16] width 12 height 12
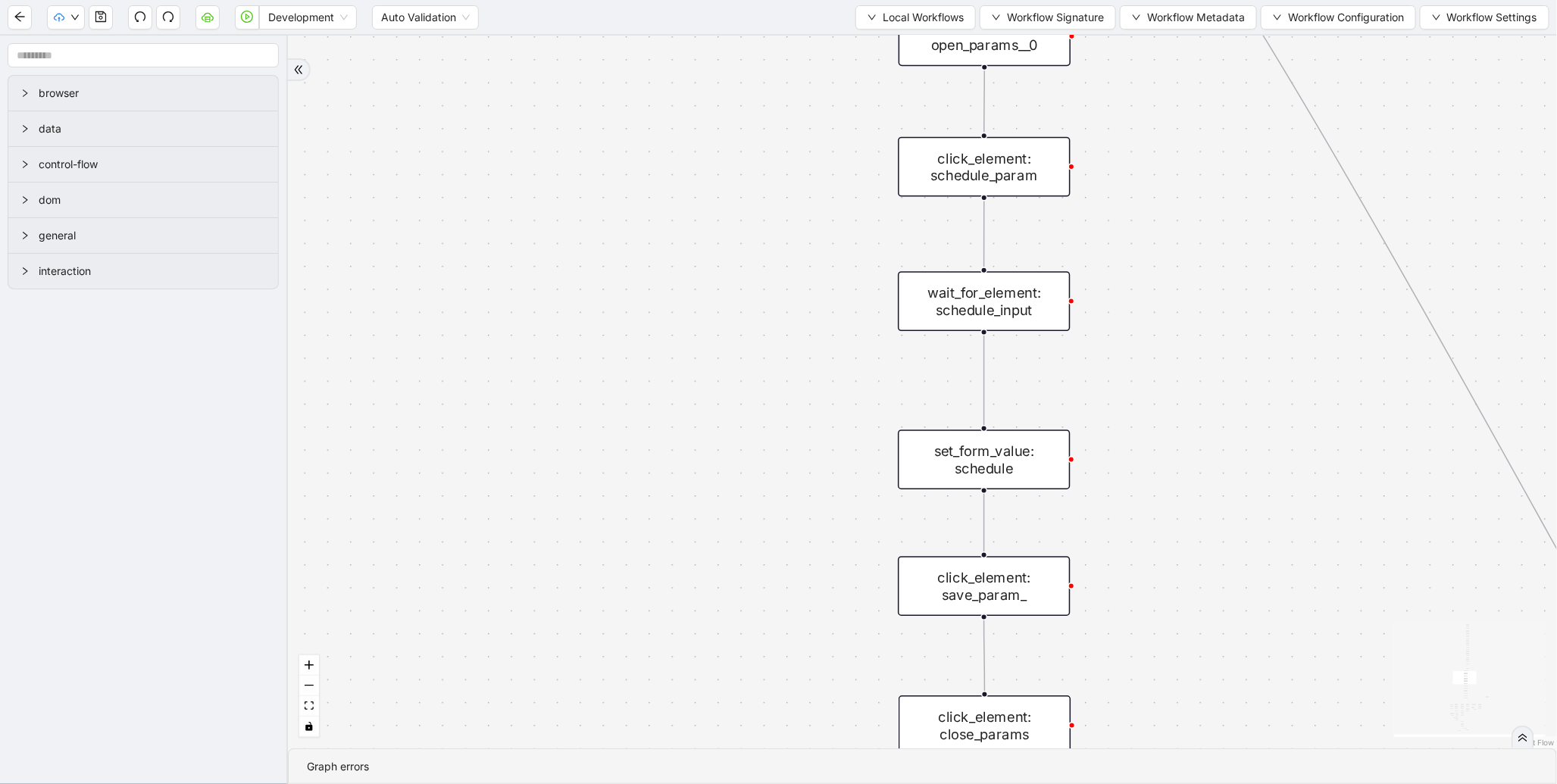
drag, startPoint x: 868, startPoint y: 194, endPoint x: 857, endPoint y: 508, distance: 314.2
click at [857, 508] on div "trigger new_tab: wait_until_loaded: wait_for_element: param_menu click_element:…" at bounding box center [922, 392] width 1268 height 712
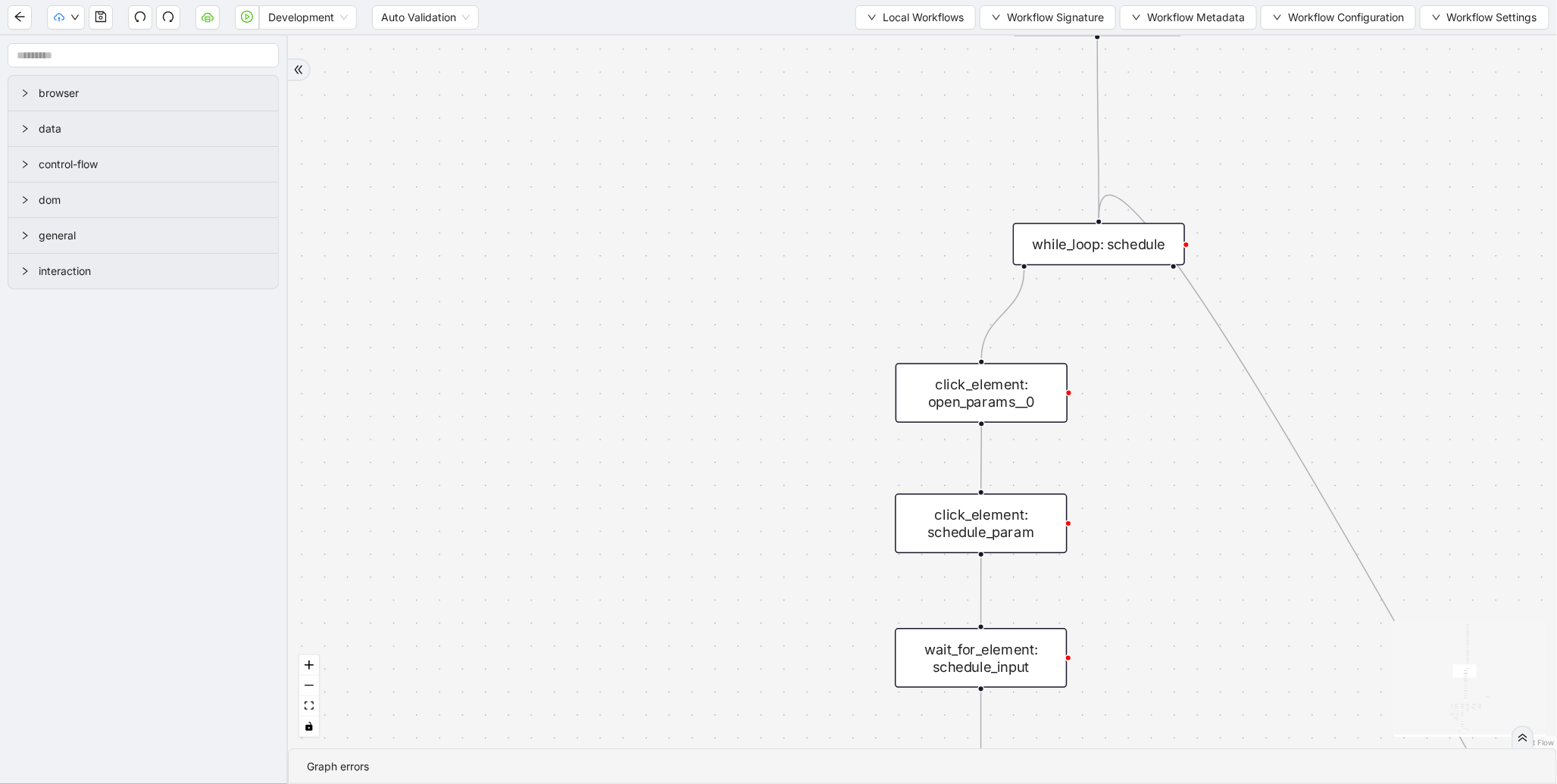
drag, startPoint x: 851, startPoint y: 295, endPoint x: 851, endPoint y: 584, distance: 289.0
click at [851, 584] on div "trigger new_tab: wait_until_loaded: wait_for_element: param_menu click_element:…" at bounding box center [922, 392] width 1268 height 712
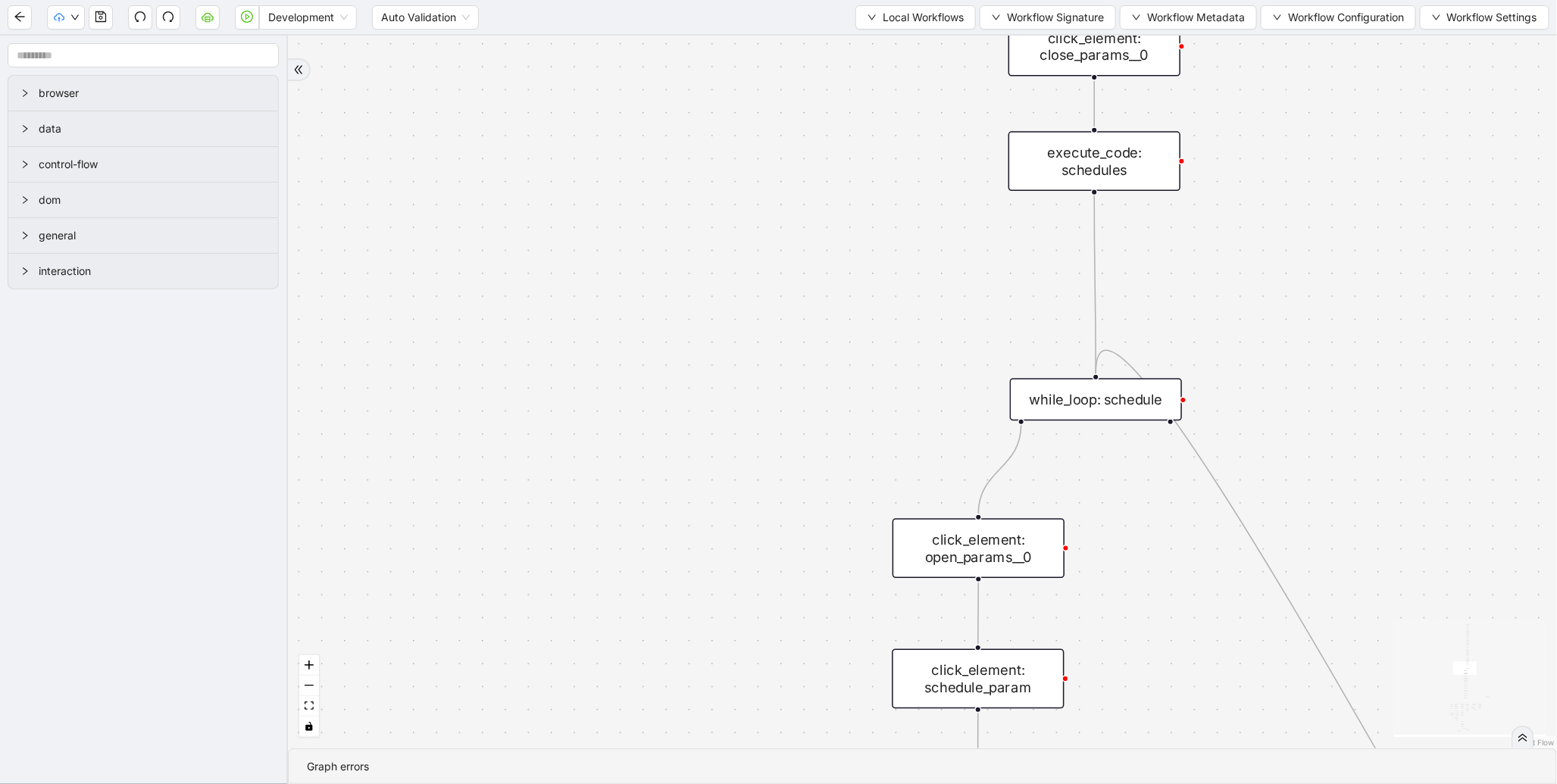
drag, startPoint x: 909, startPoint y: 227, endPoint x: 880, endPoint y: 627, distance: 401.0
click at [877, 653] on div "trigger new_tab: wait_until_loaded: wait_for_element: param_menu click_element:…" at bounding box center [922, 392] width 1268 height 712
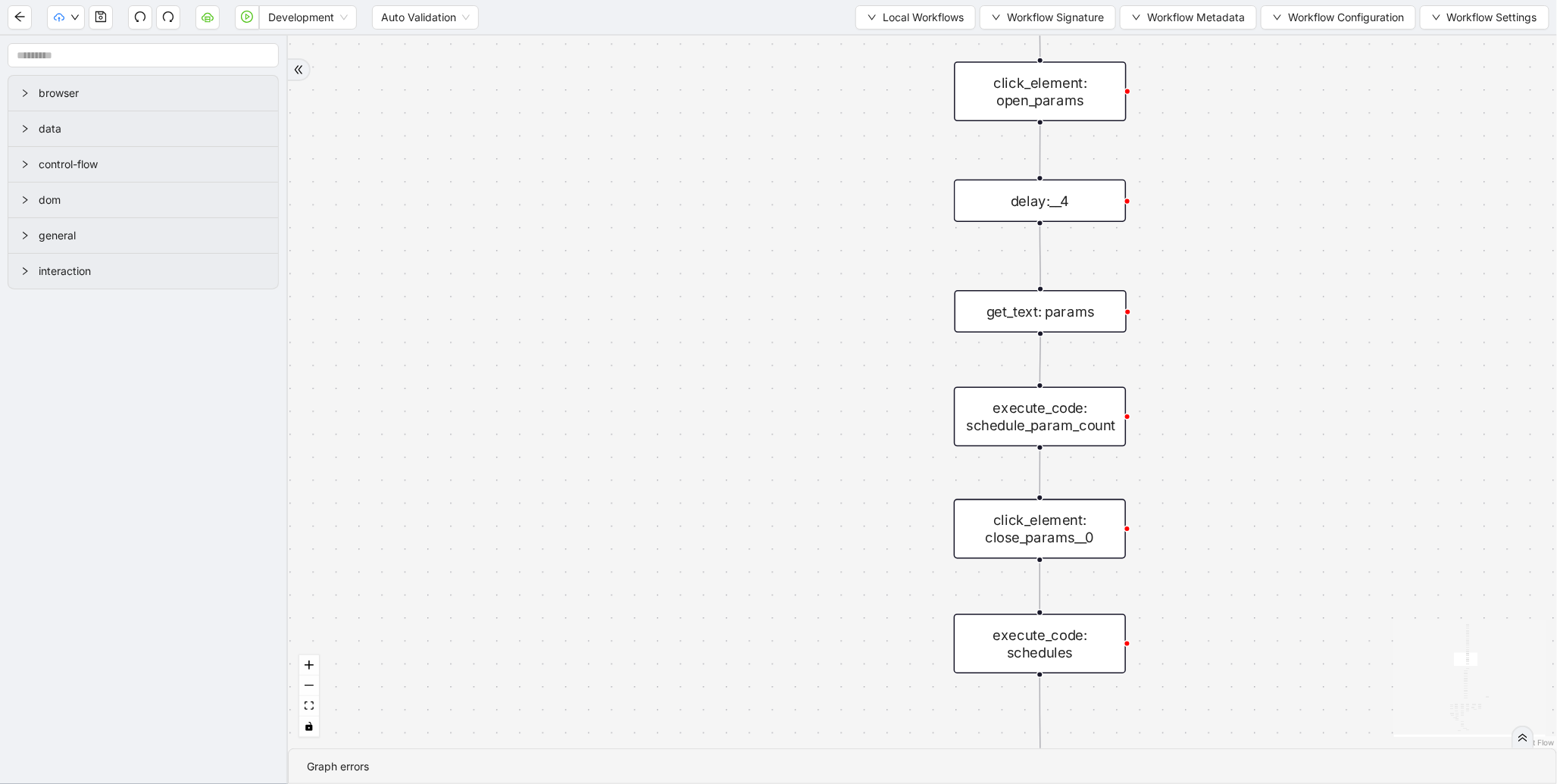
drag, startPoint x: 889, startPoint y: 270, endPoint x: 834, endPoint y: 573, distance: 308.0
click at [834, 573] on div "trigger new_tab: wait_until_loaded: wait_for_element: param_menu click_element:…" at bounding box center [922, 392] width 1268 height 712
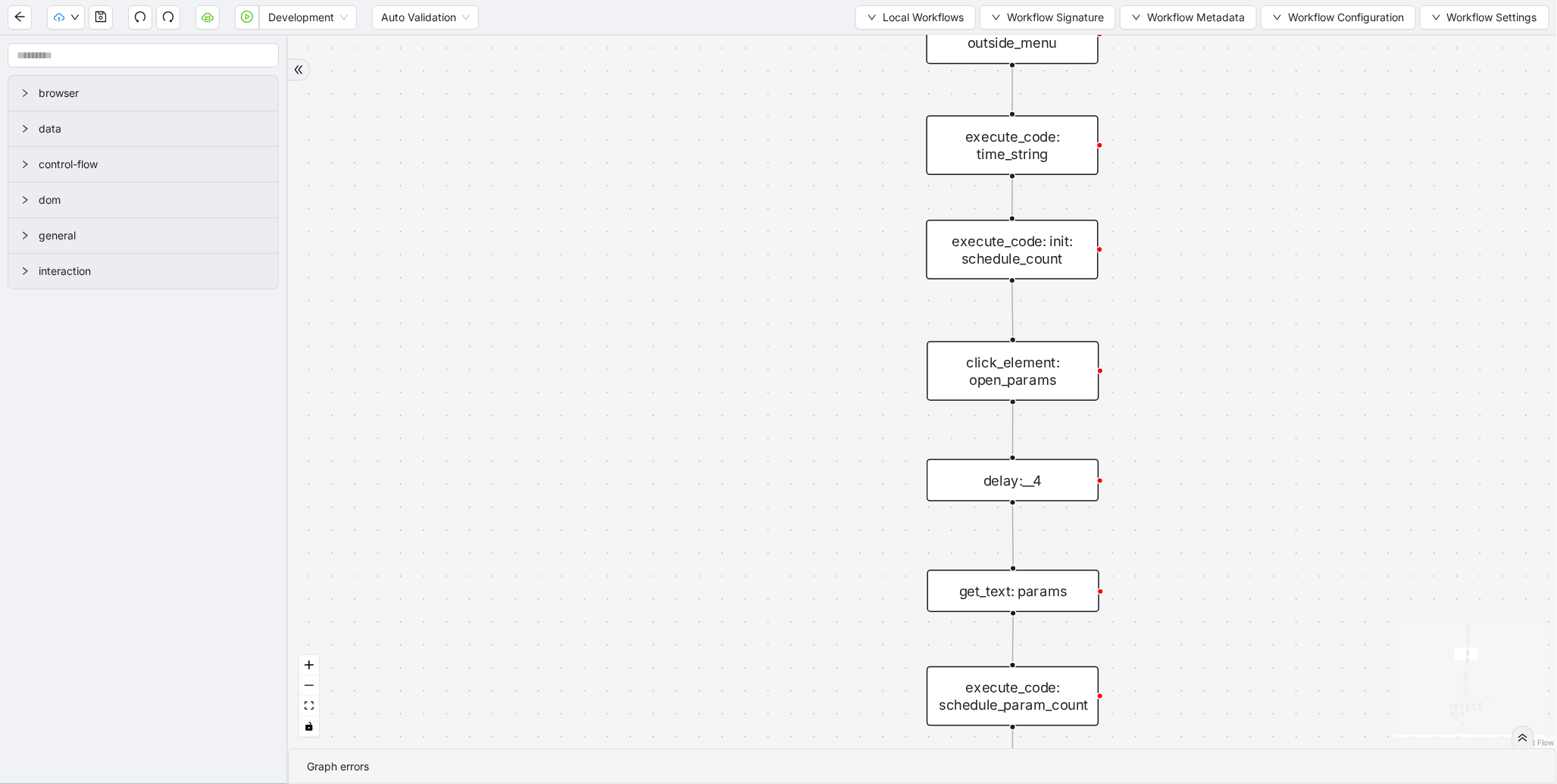
drag, startPoint x: 850, startPoint y: 237, endPoint x: 853, endPoint y: 464, distance: 227.0
click at [853, 462] on div "trigger new_tab: wait_until_loaded: wait_for_element: param_menu click_element:…" at bounding box center [922, 392] width 1268 height 712
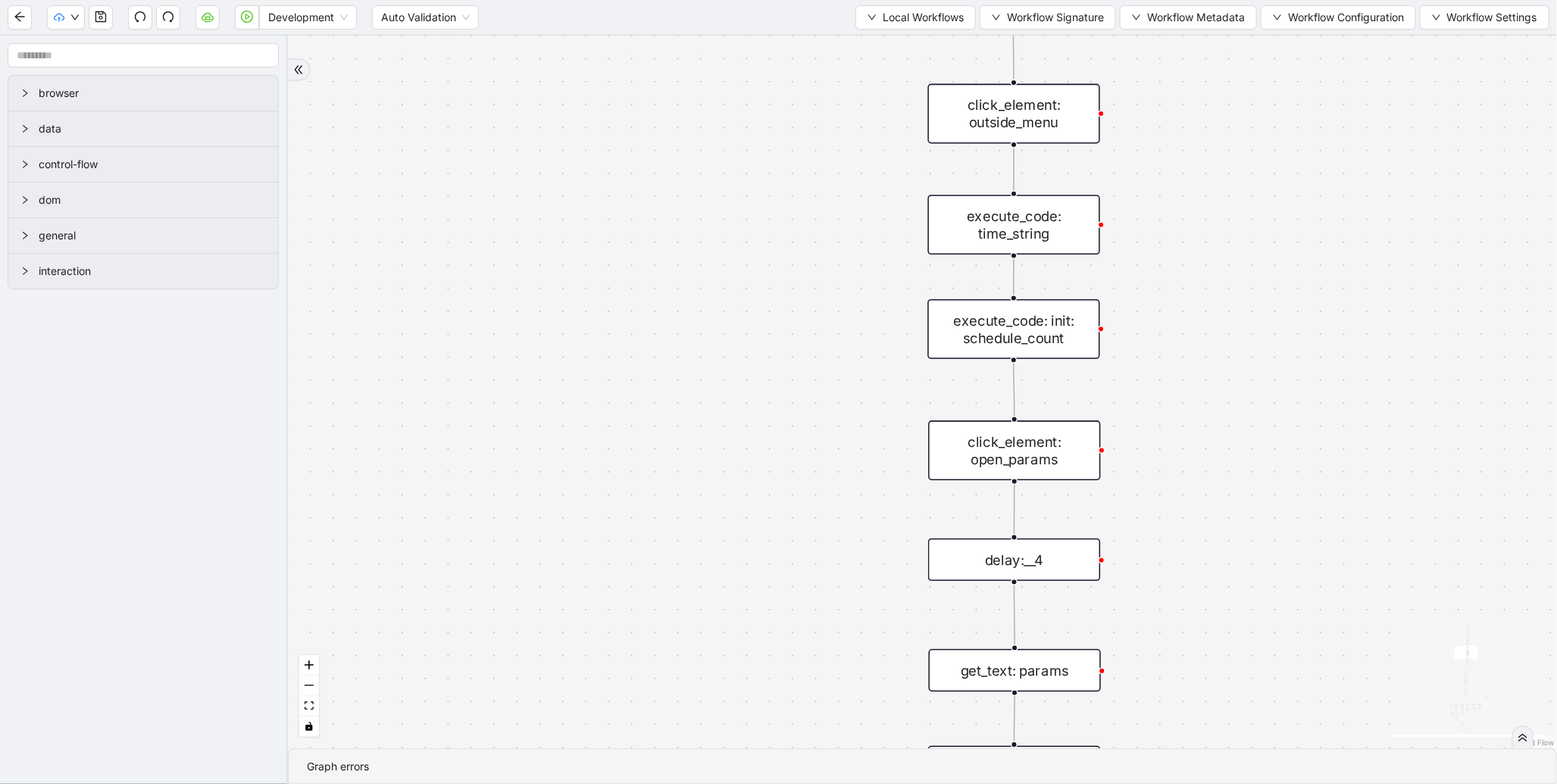
click at [1049, 213] on div "execute_code: time_string" at bounding box center [1014, 224] width 172 height 60
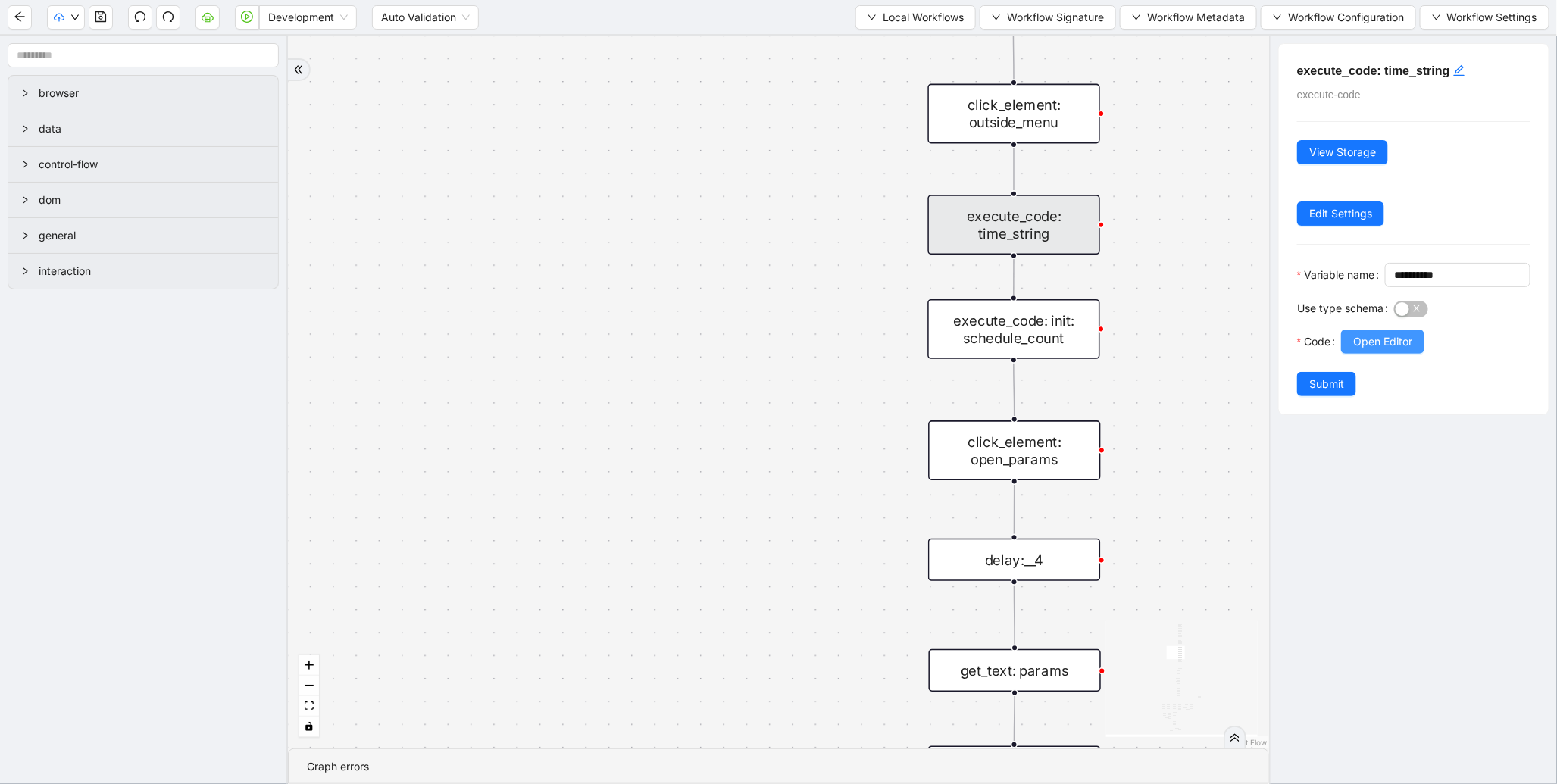
click at [1414, 353] on button "Open Editor" at bounding box center [1382, 341] width 84 height 24
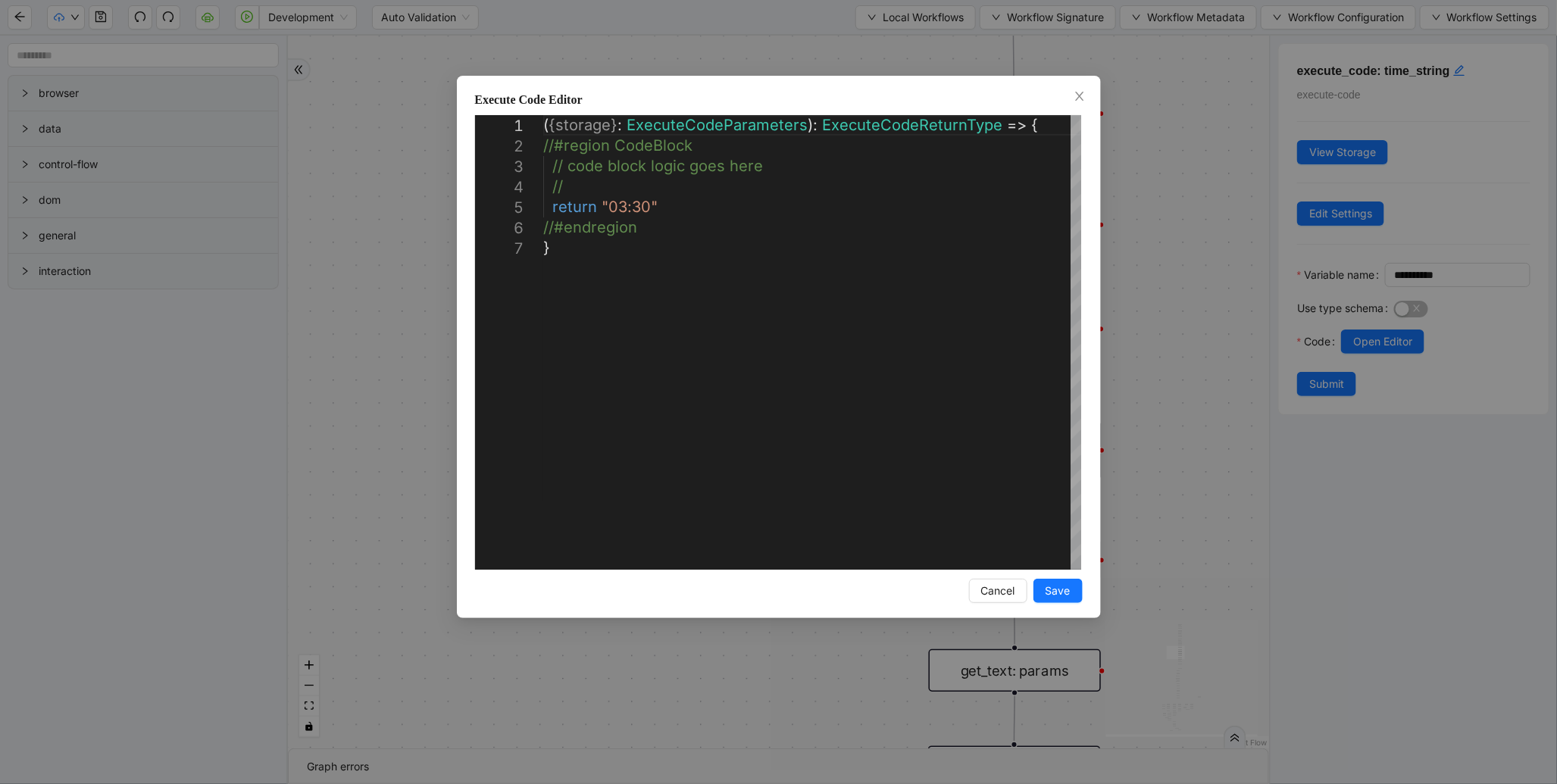
click at [1149, 236] on div "**********" at bounding box center [778, 392] width 1557 height 784
